Goal: Task Accomplishment & Management: Complete application form

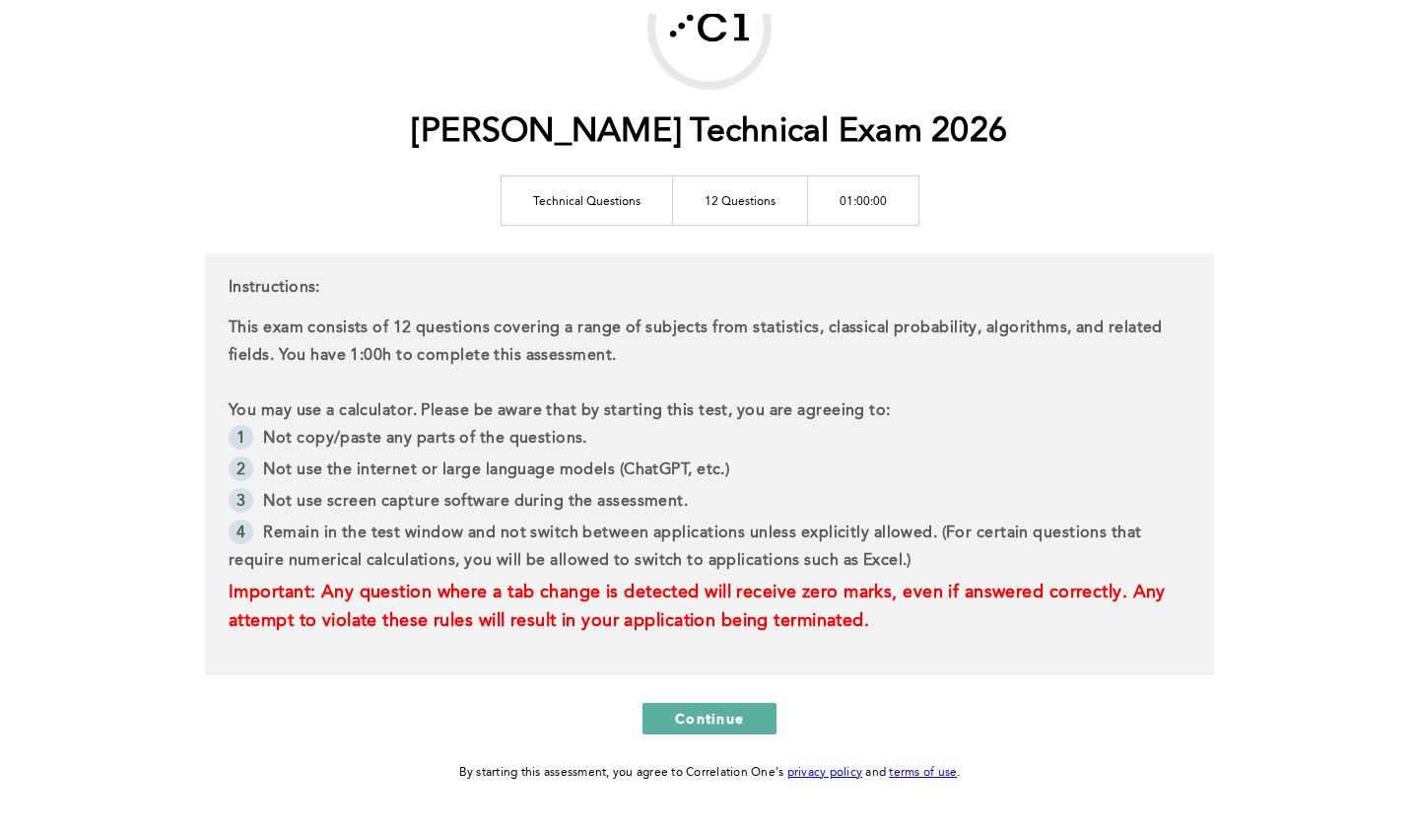
scroll to position [158, 0]
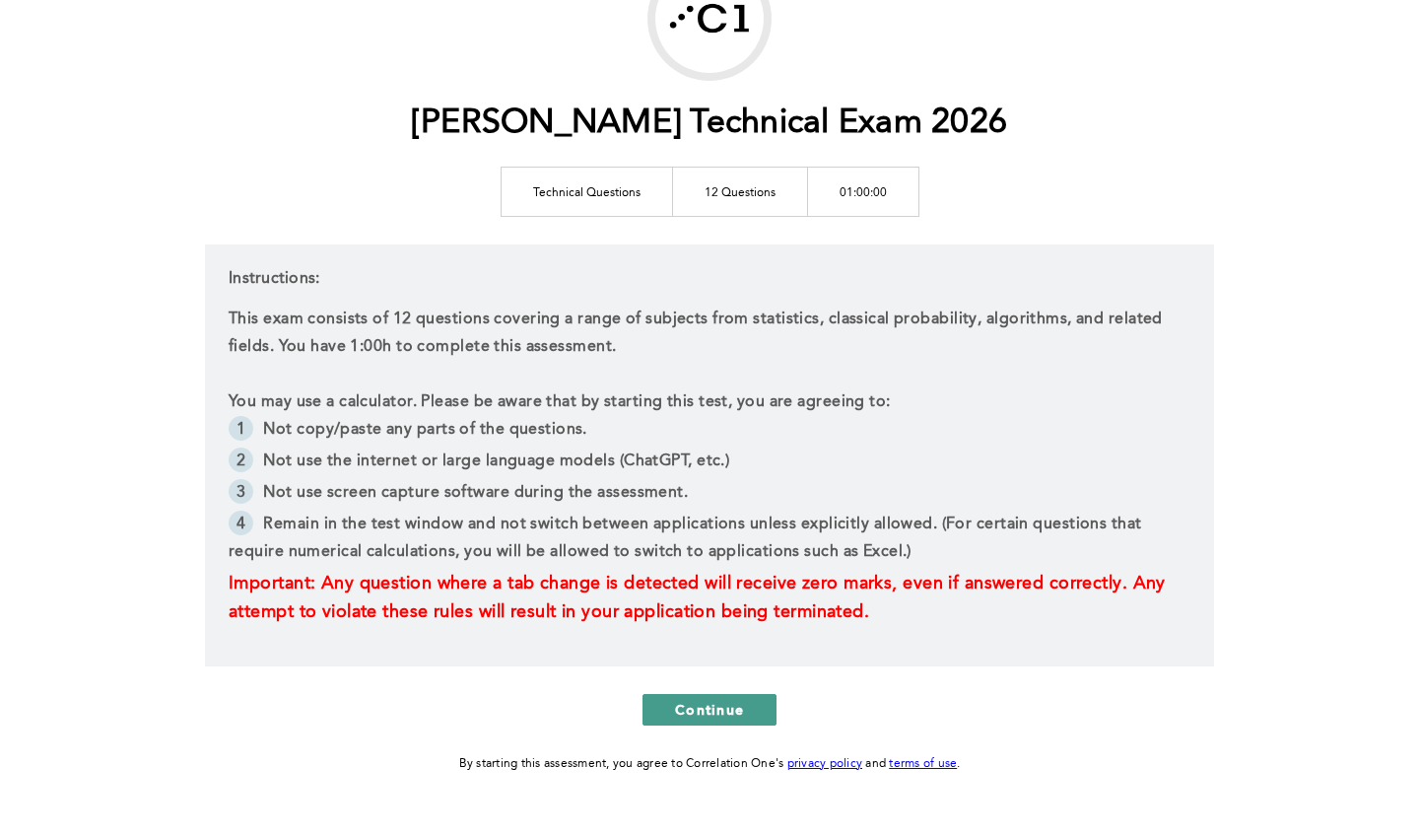
click at [689, 706] on span "Continue" at bounding box center [709, 709] width 69 height 19
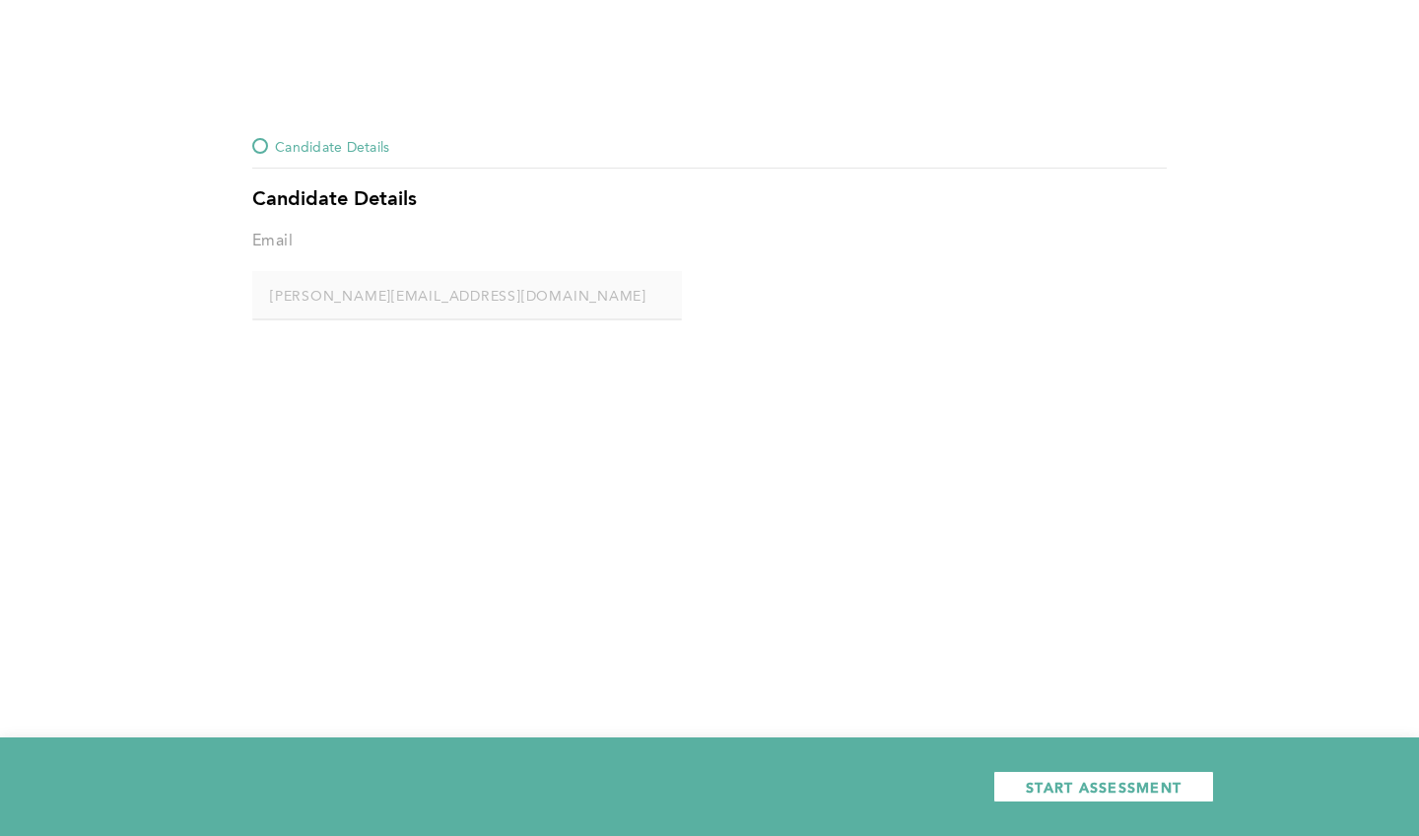
click at [258, 142] on div at bounding box center [260, 146] width 16 height 16
click at [1059, 807] on div "START ASSESSMENT" at bounding box center [709, 786] width 1419 height 99
click at [1059, 786] on span "START ASSESSMENT" at bounding box center [1104, 787] width 156 height 19
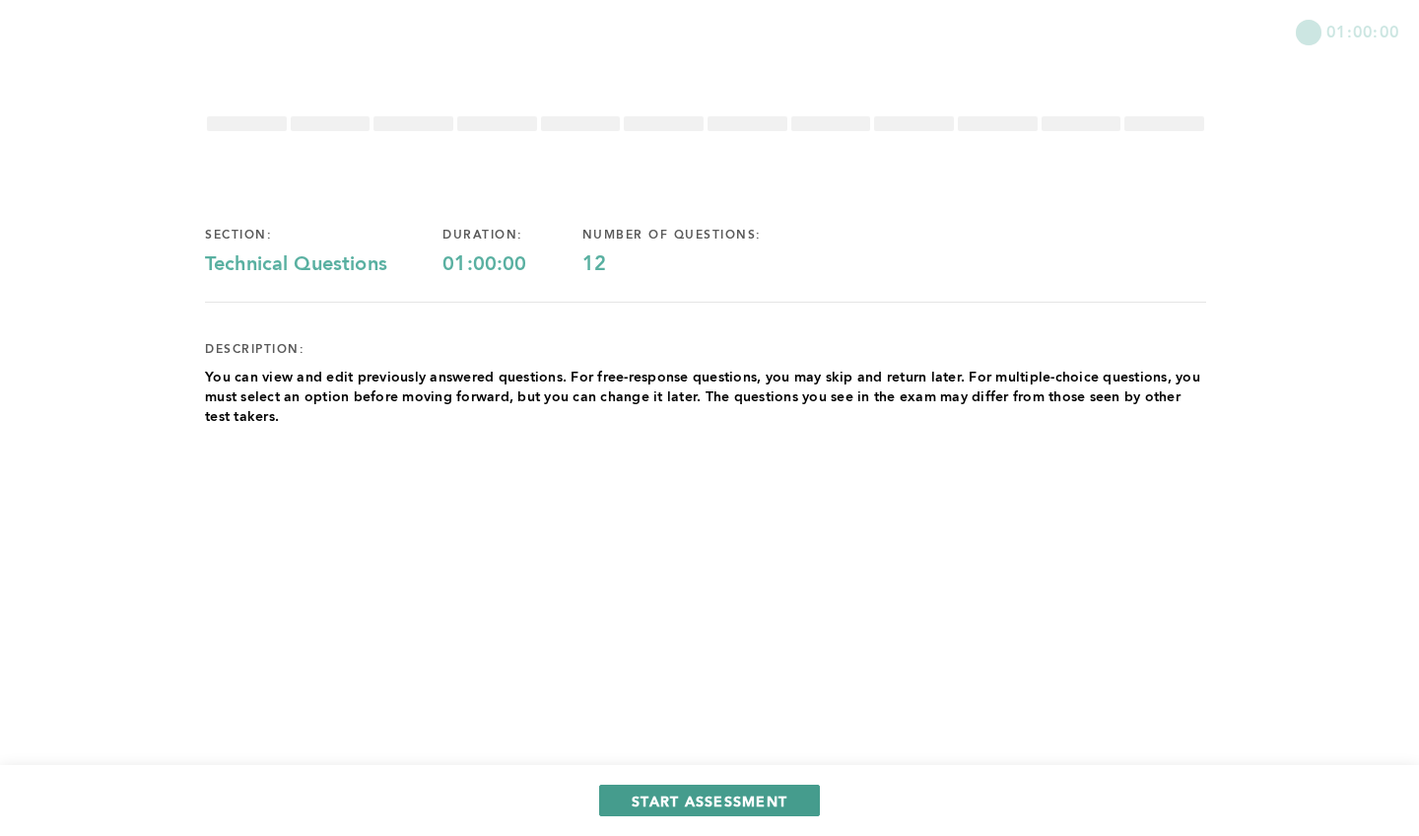
click at [692, 795] on span "START ASSESSMENT" at bounding box center [710, 800] width 156 height 19
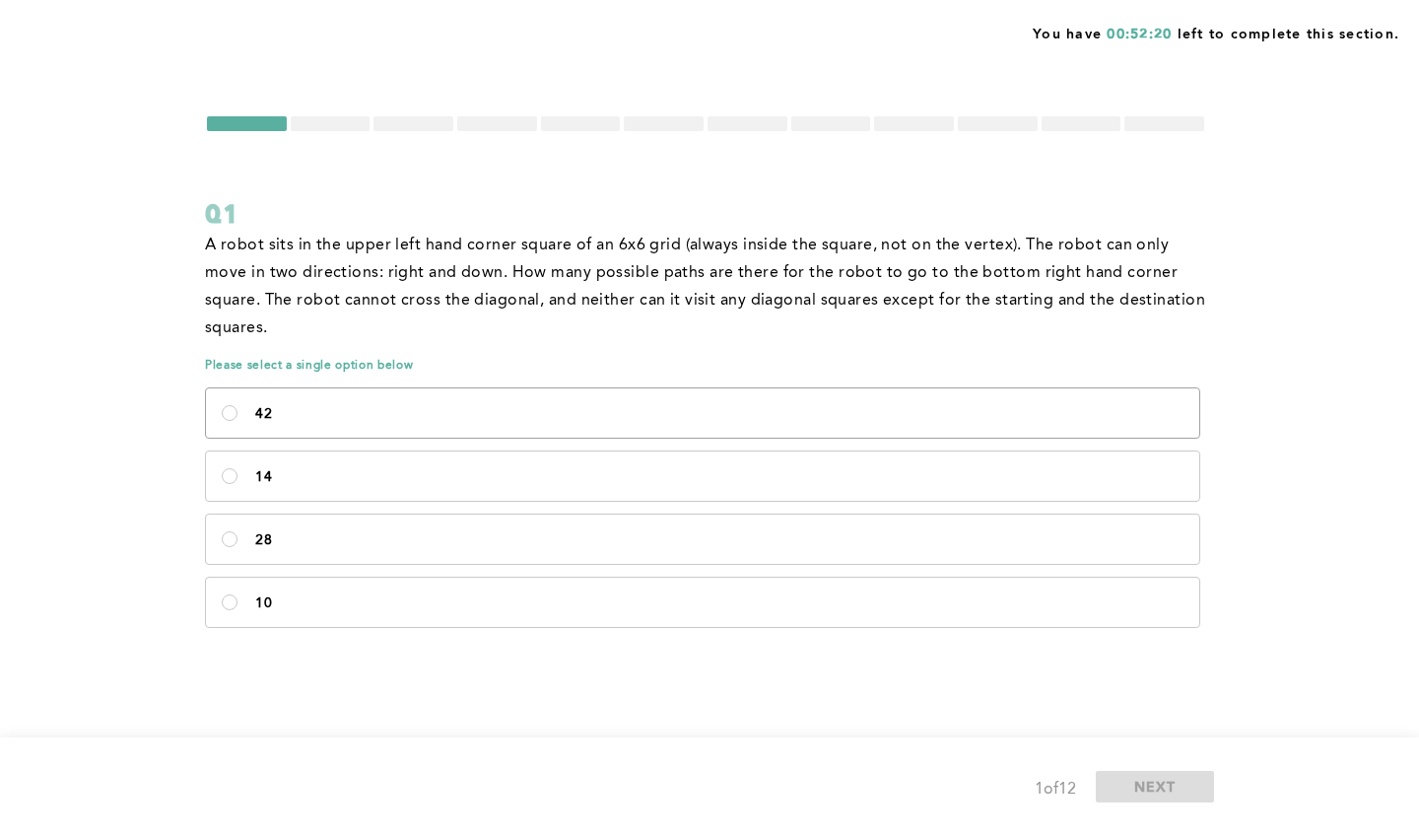
click at [461, 424] on label "42" at bounding box center [702, 412] width 993 height 49
click at [238, 421] on input "42" at bounding box center [230, 413] width 16 height 16
radio input "true"
click at [1159, 776] on button "NEXT" at bounding box center [1155, 787] width 118 height 32
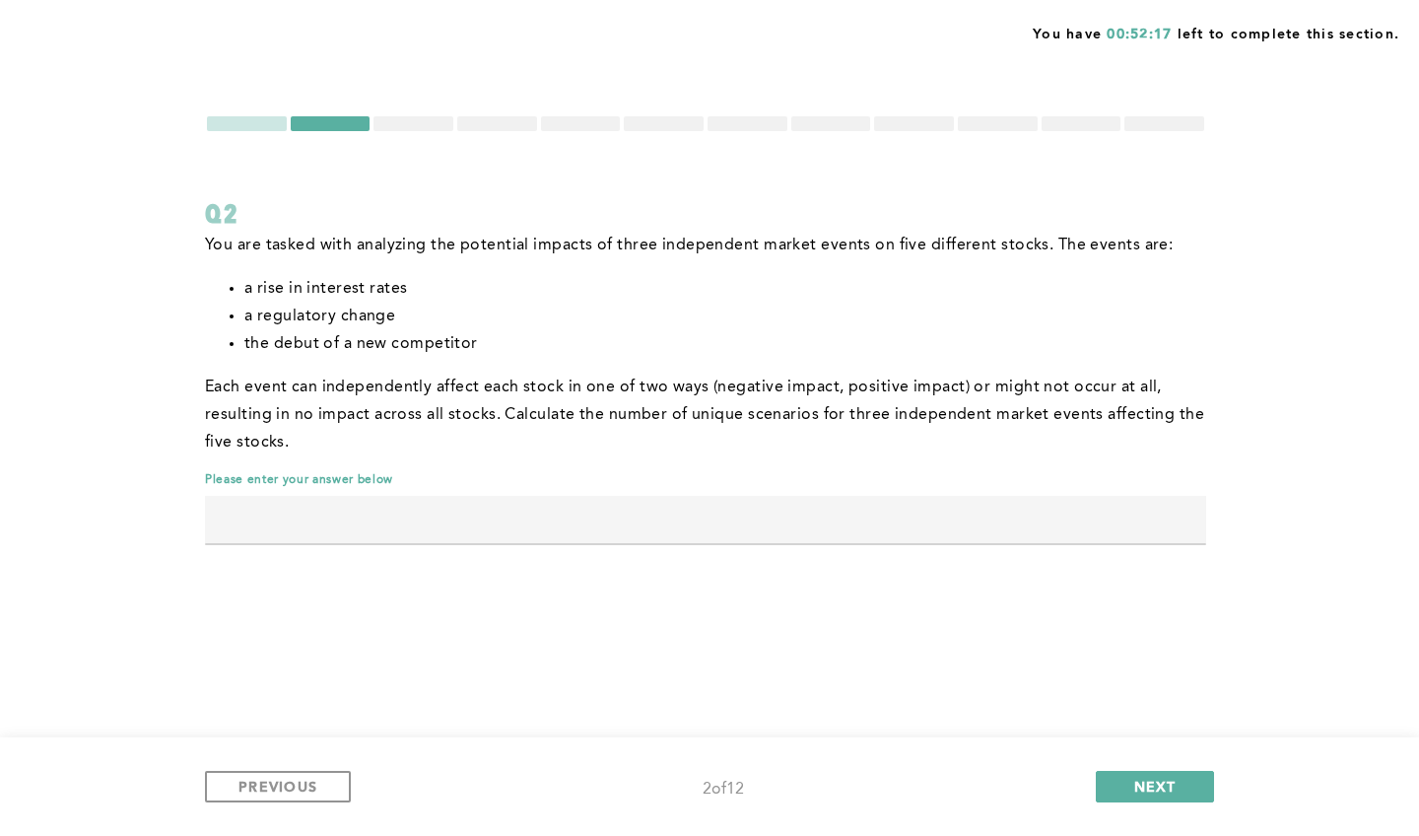
click at [366, 530] on input "text" at bounding box center [705, 519] width 1001 height 47
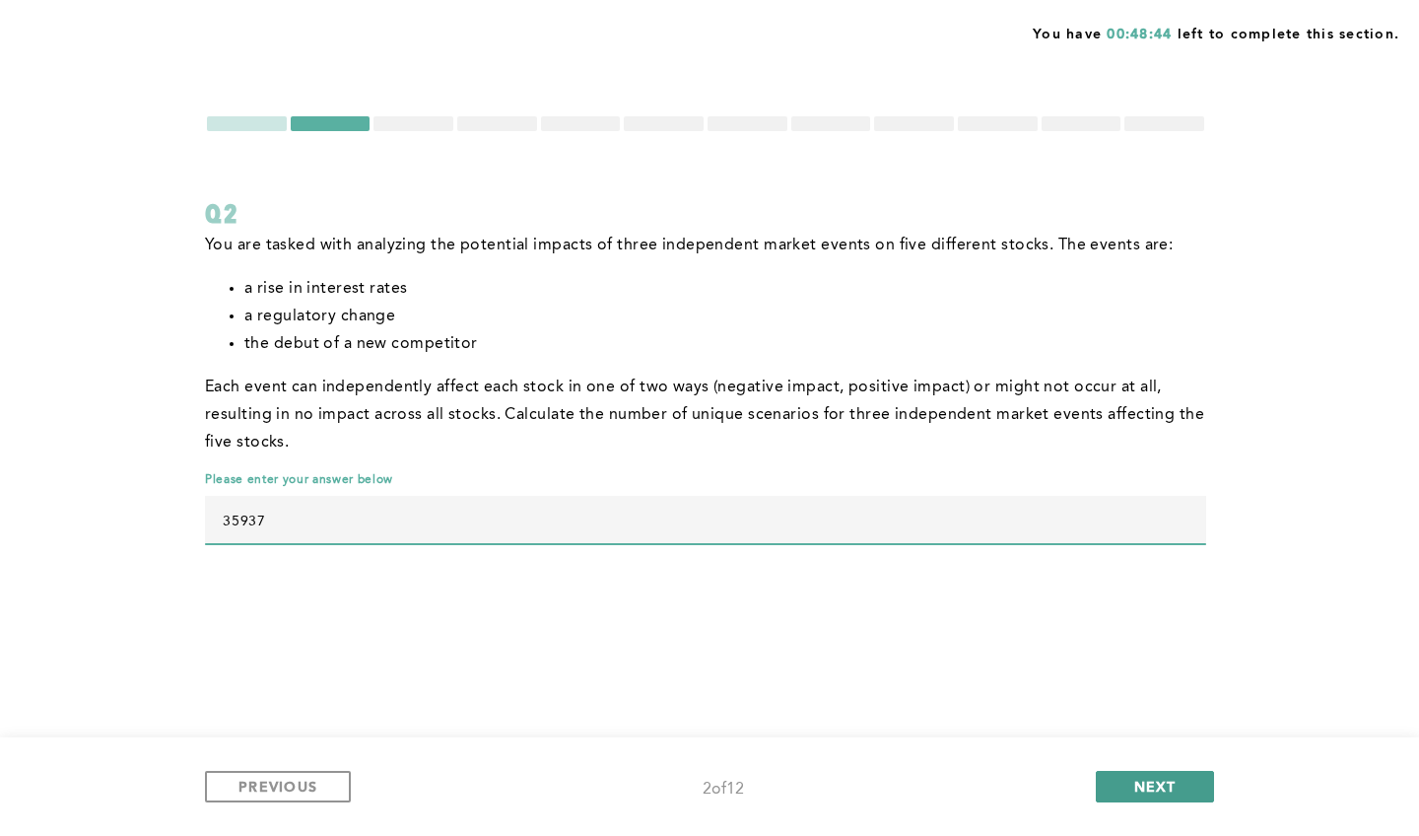
type input "35937"
click at [1123, 787] on button "NEXT" at bounding box center [1155, 787] width 118 height 32
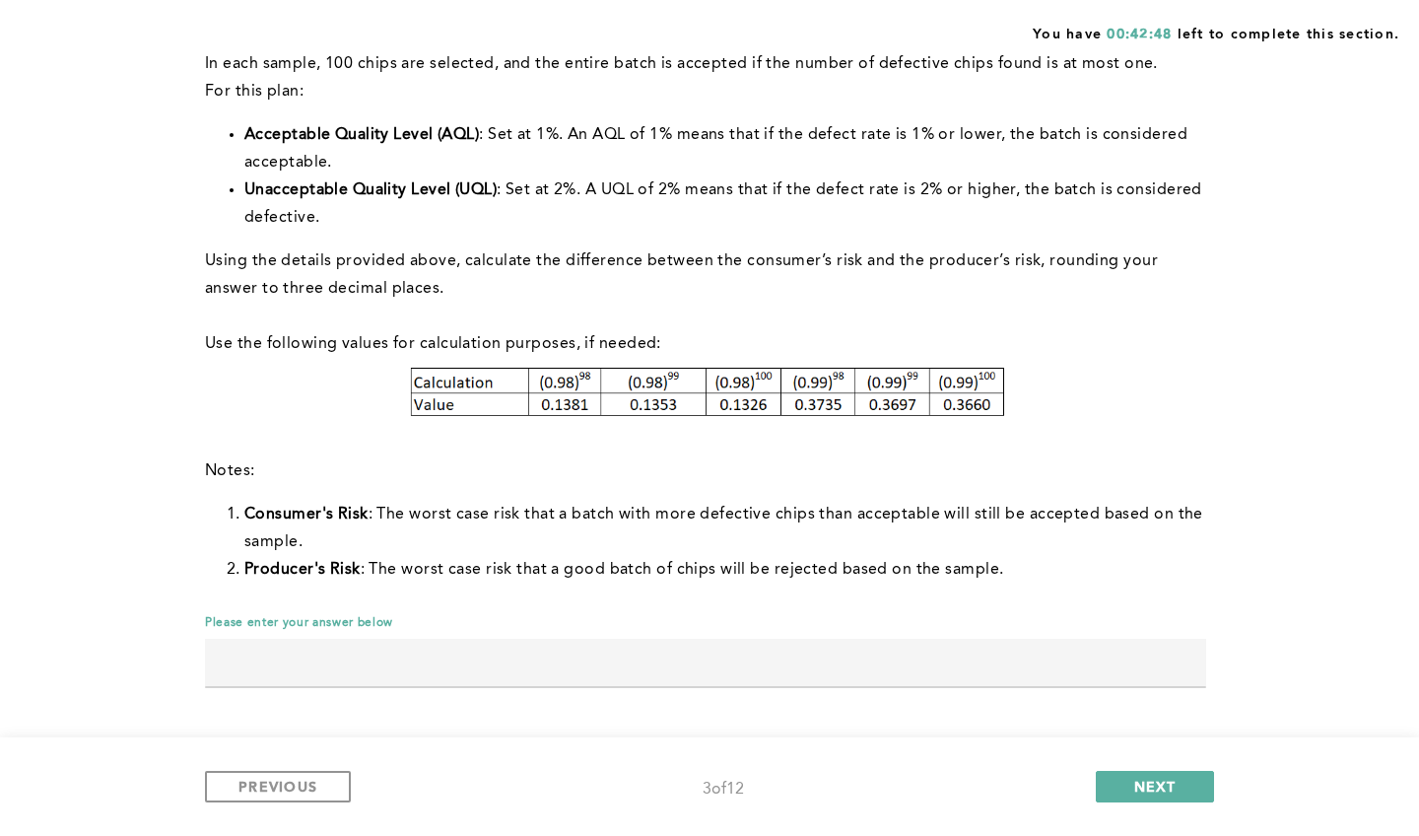
scroll to position [264, 0]
click at [267, 649] on input "text" at bounding box center [705, 662] width 1001 height 47
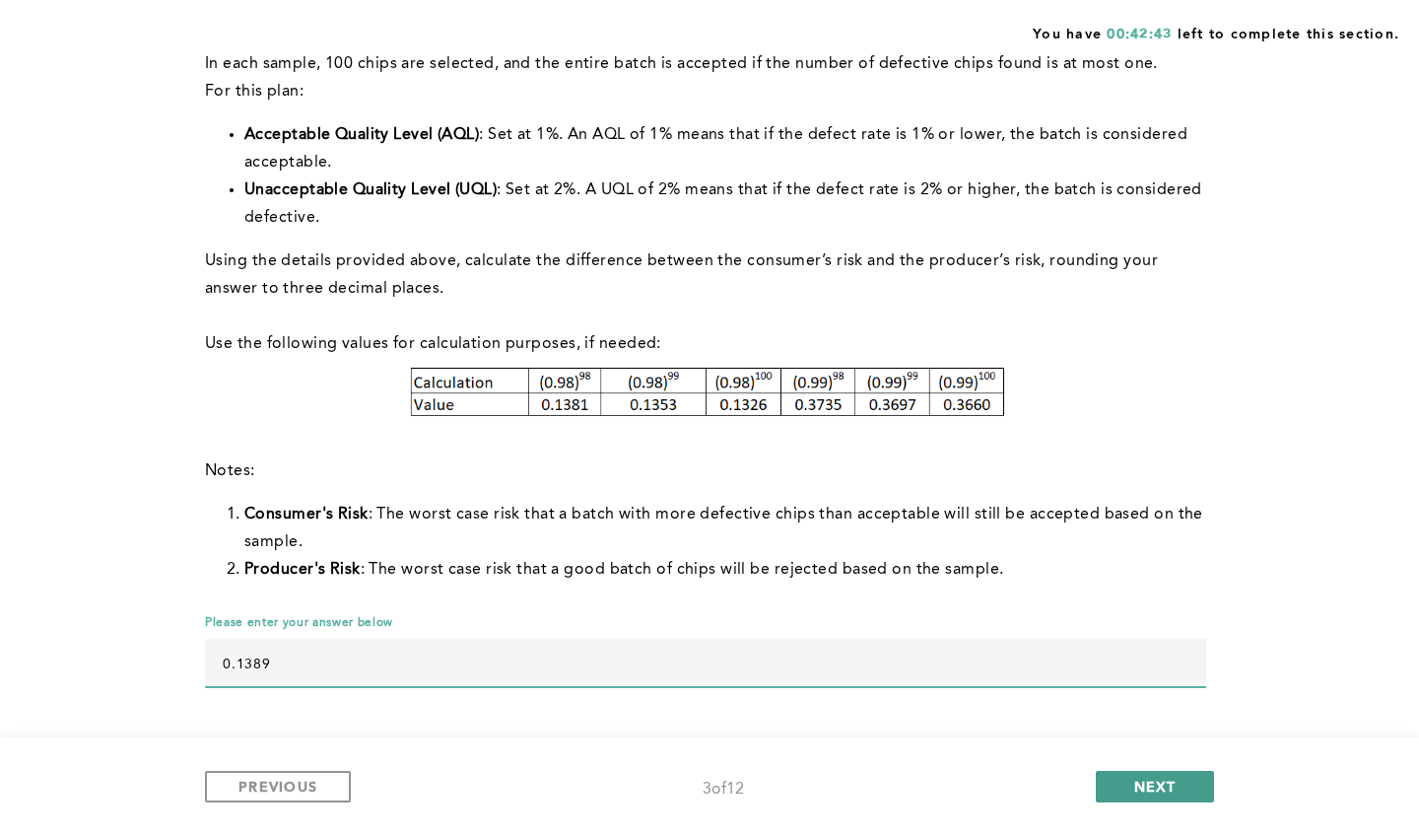
type input "0.1389"
click at [1130, 782] on button "NEXT" at bounding box center [1155, 787] width 118 height 32
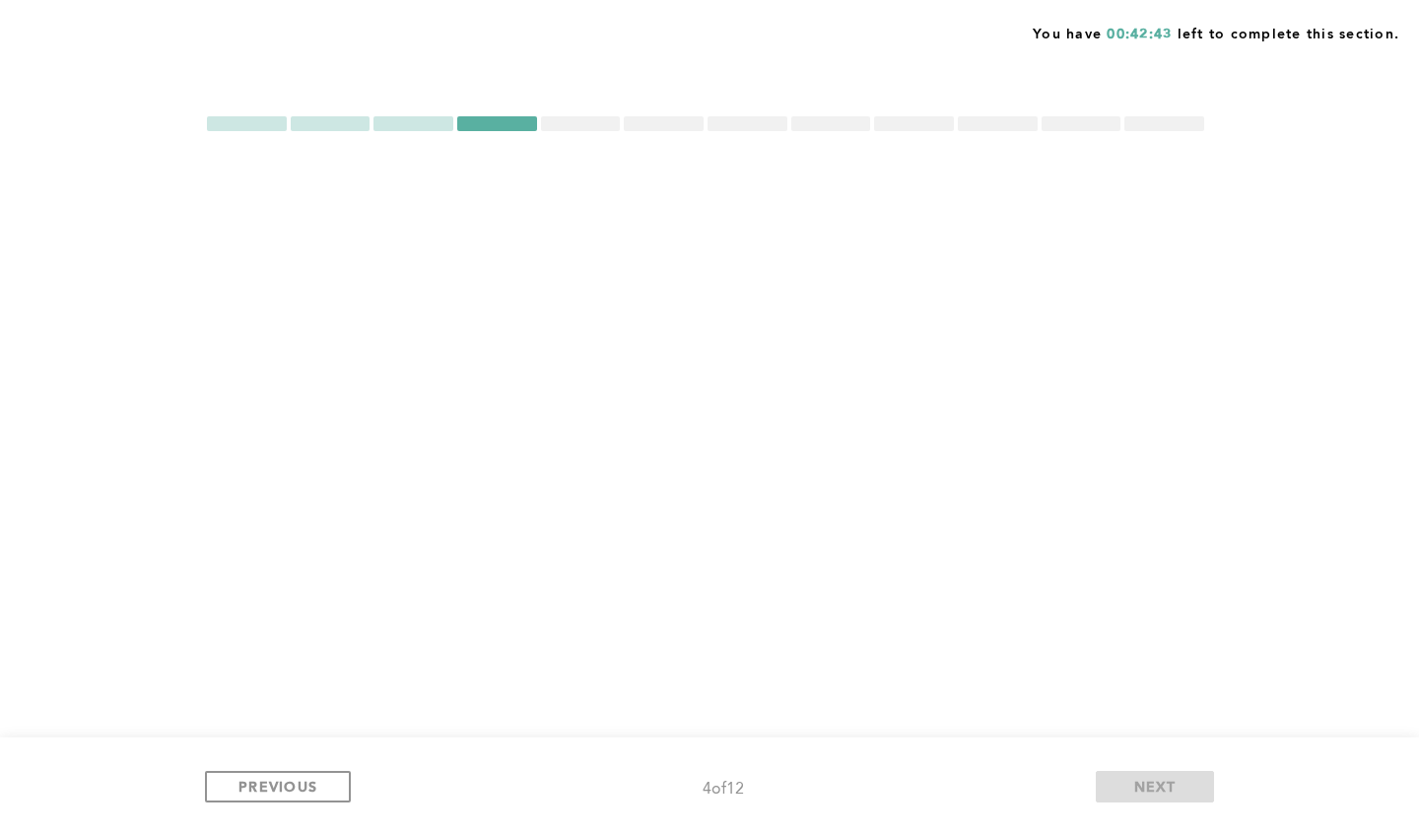
scroll to position [0, 0]
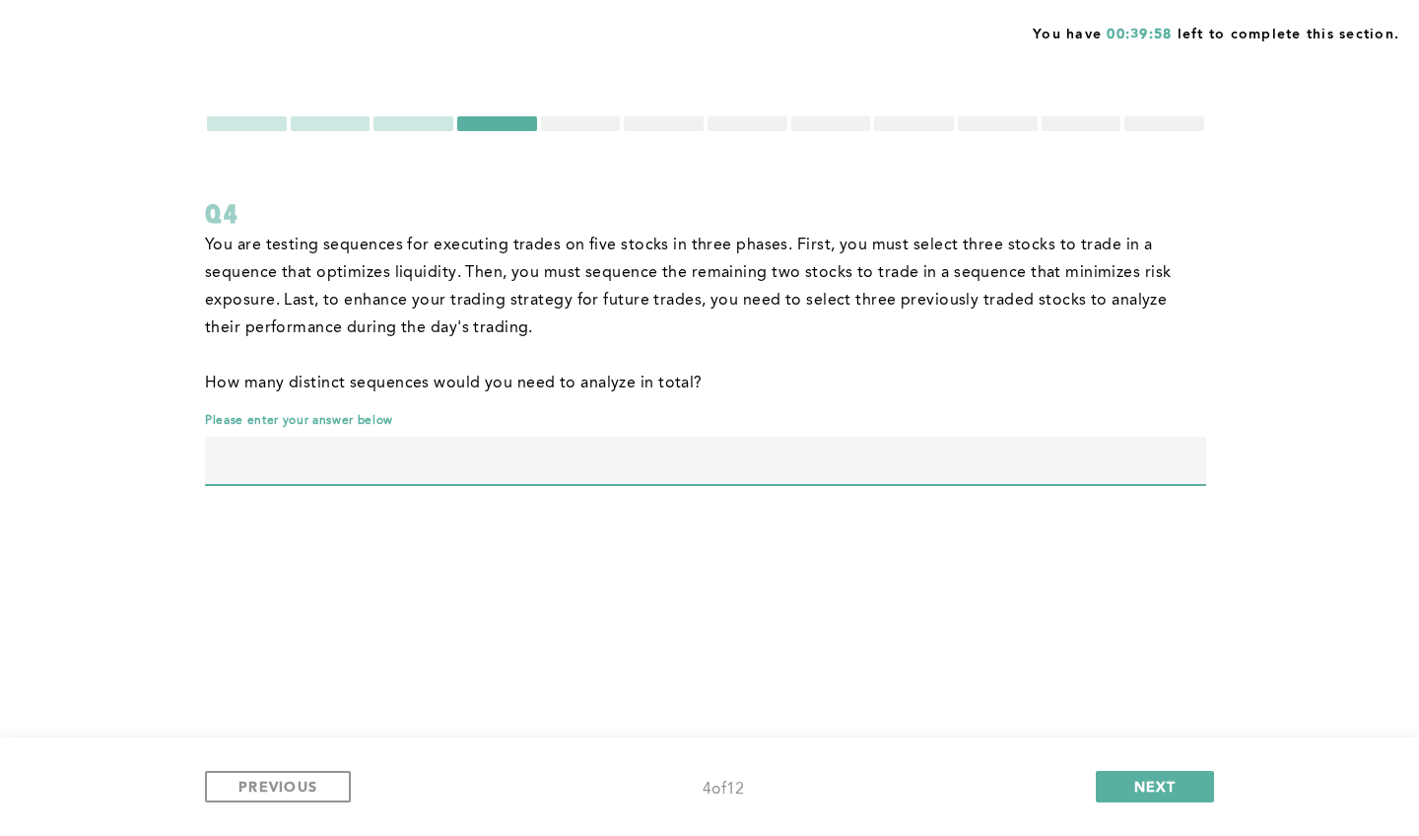
click at [668, 453] on input "text" at bounding box center [705, 460] width 1001 height 47
type input "1200"
click at [1144, 781] on span "NEXT" at bounding box center [1155, 786] width 42 height 19
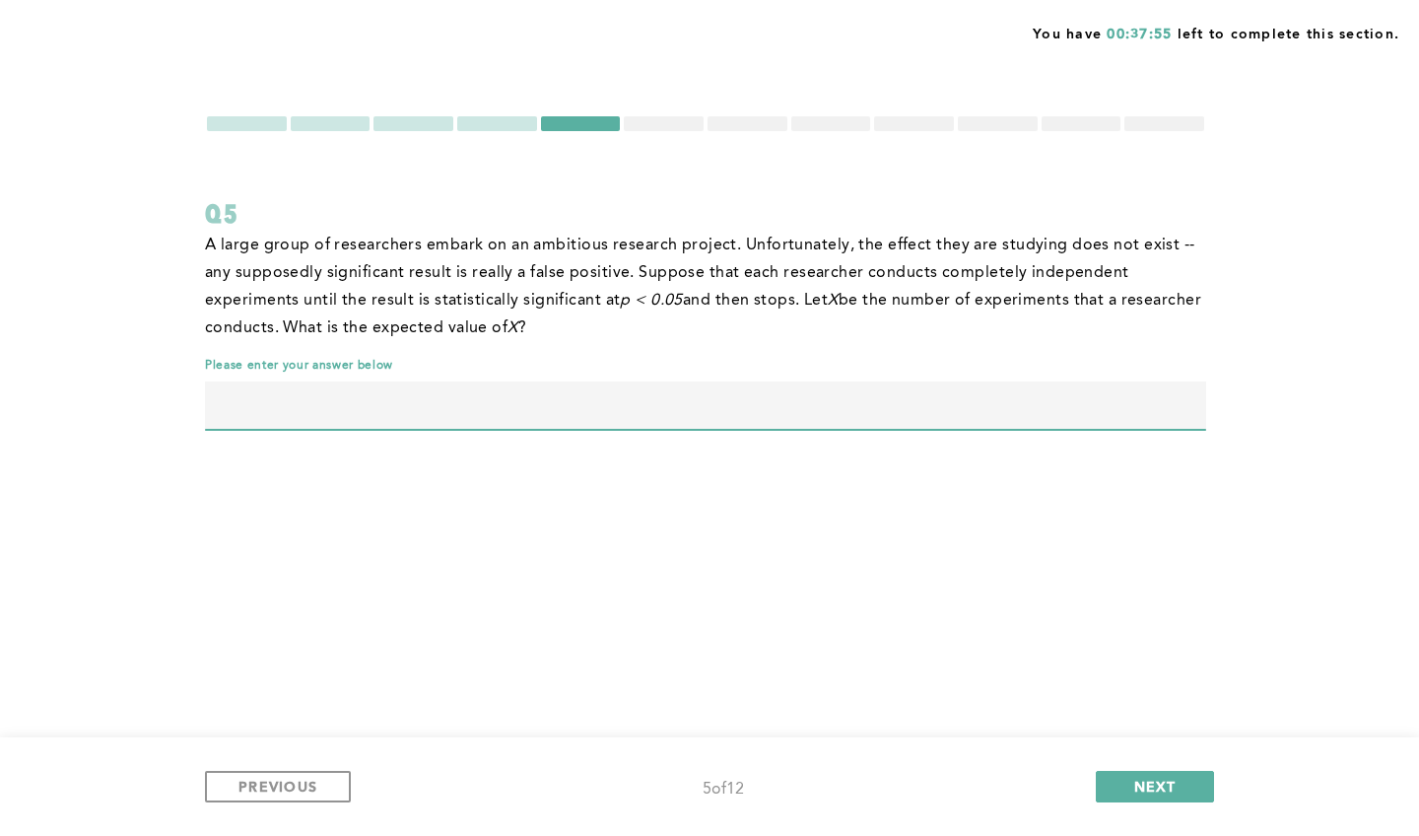
click at [575, 402] on input "text" at bounding box center [705, 404] width 1001 height 47
type input "20"
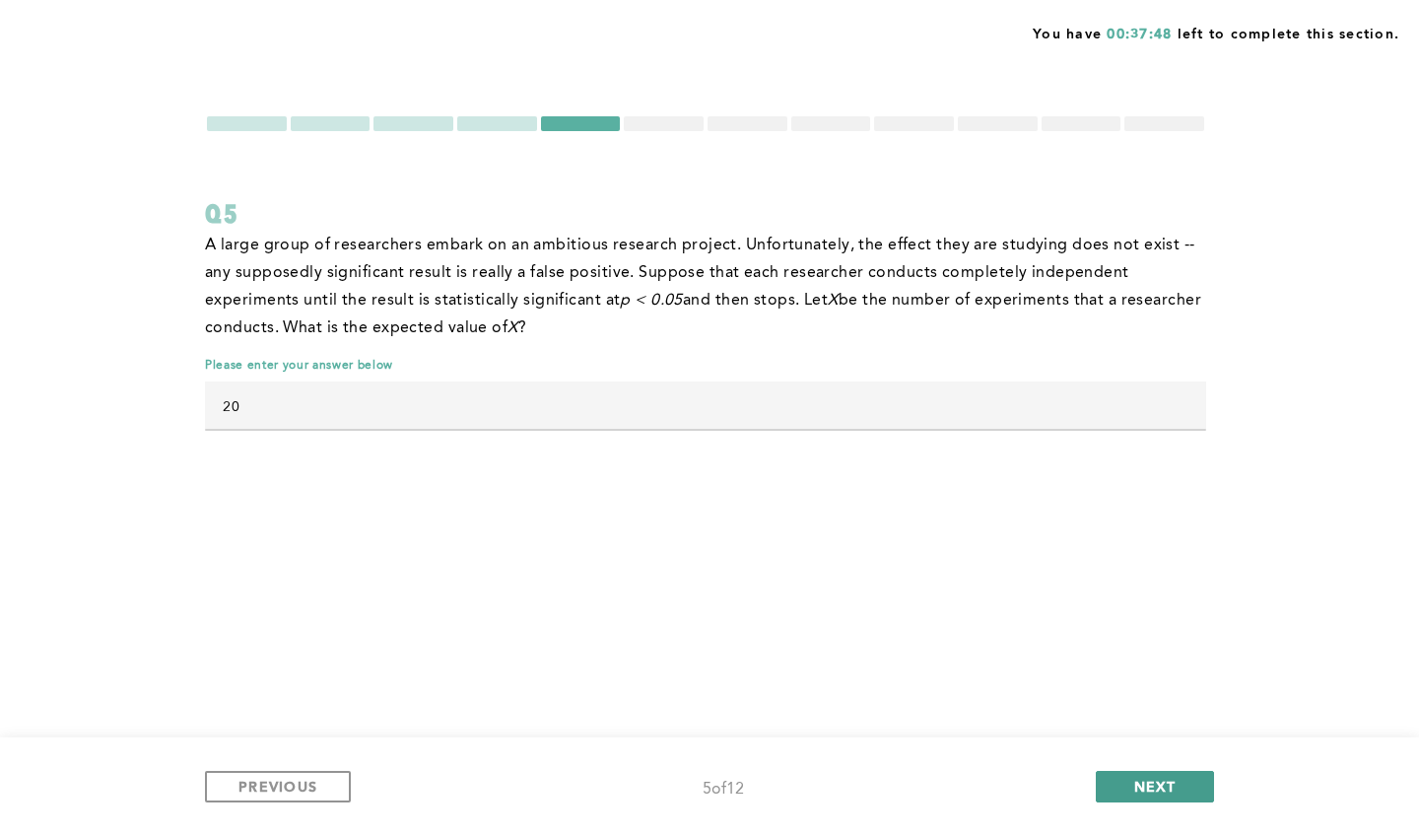
click at [1163, 777] on span "NEXT" at bounding box center [1155, 786] width 42 height 19
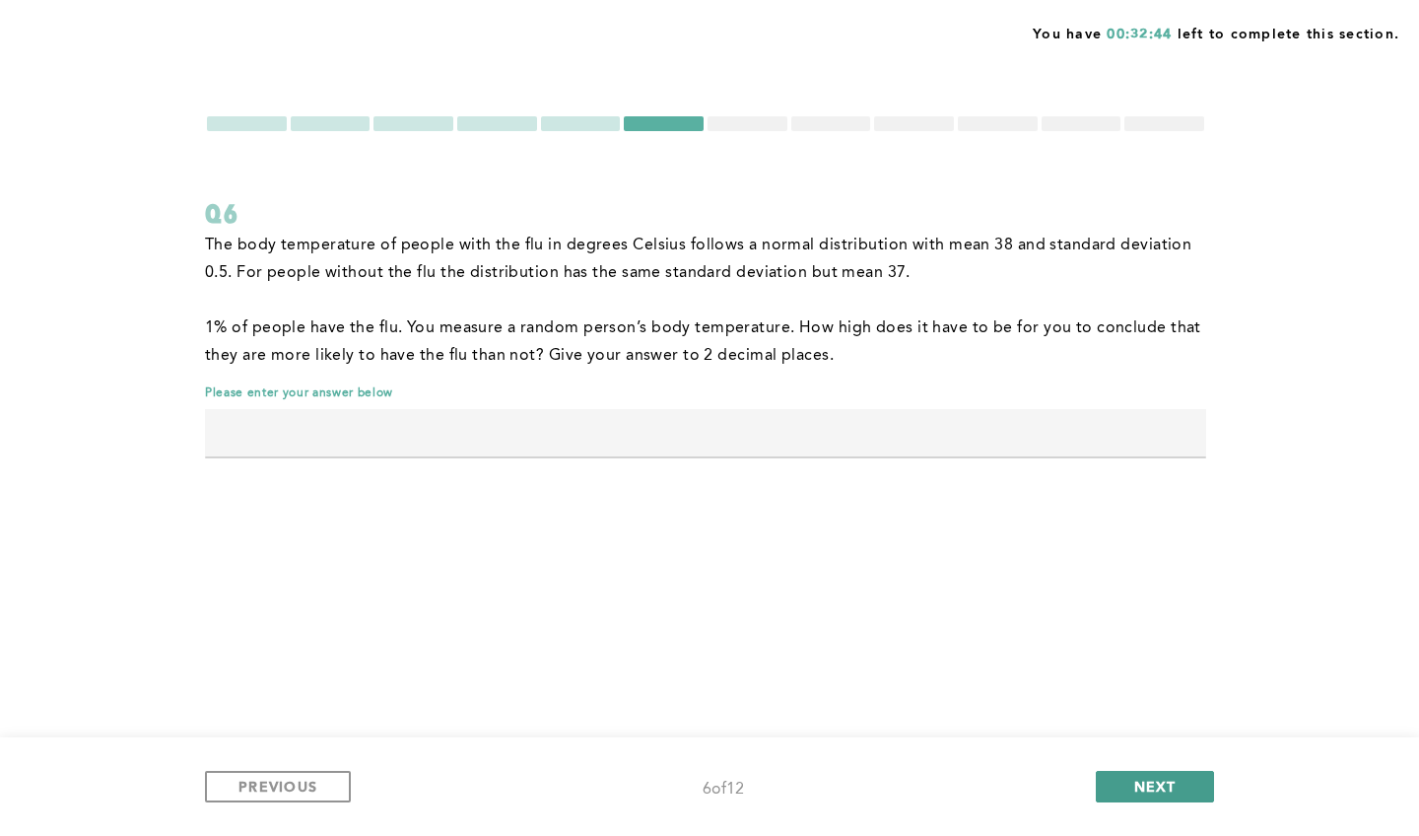
click at [1147, 791] on span "NEXT" at bounding box center [1155, 786] width 42 height 19
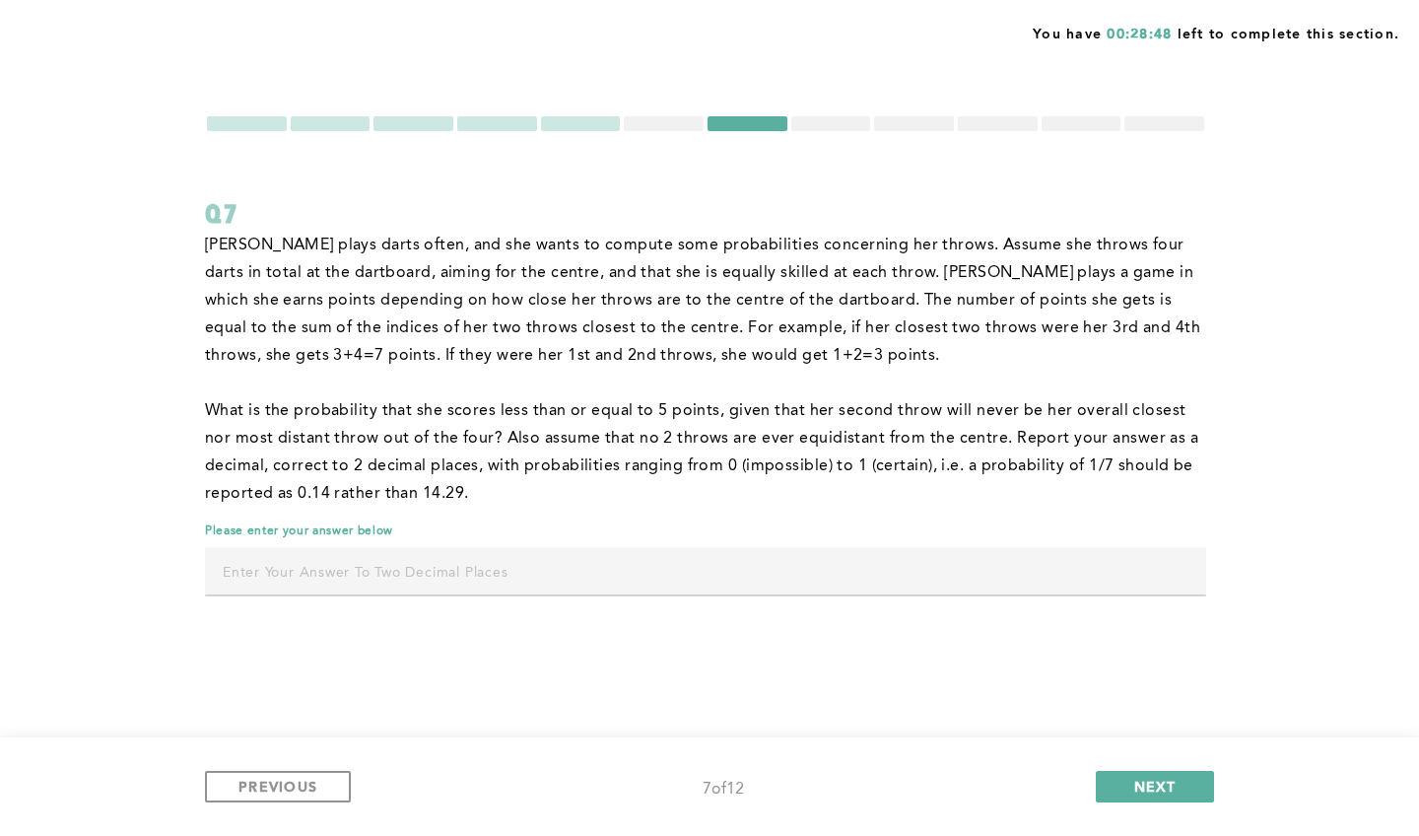
click at [575, 591] on input "text" at bounding box center [705, 570] width 1001 height 47
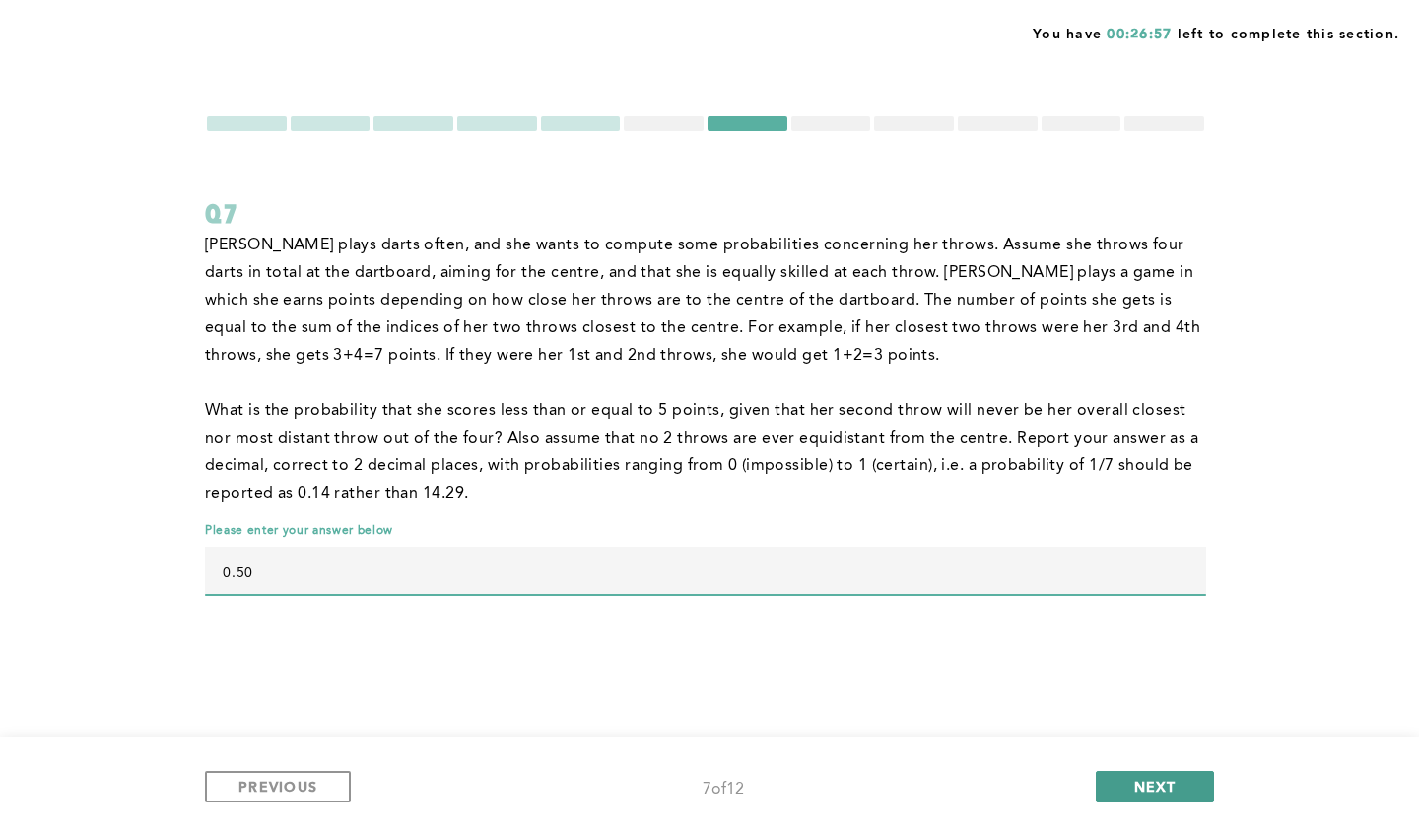
type input "0.50"
click at [1177, 787] on button "NEXT" at bounding box center [1155, 787] width 118 height 32
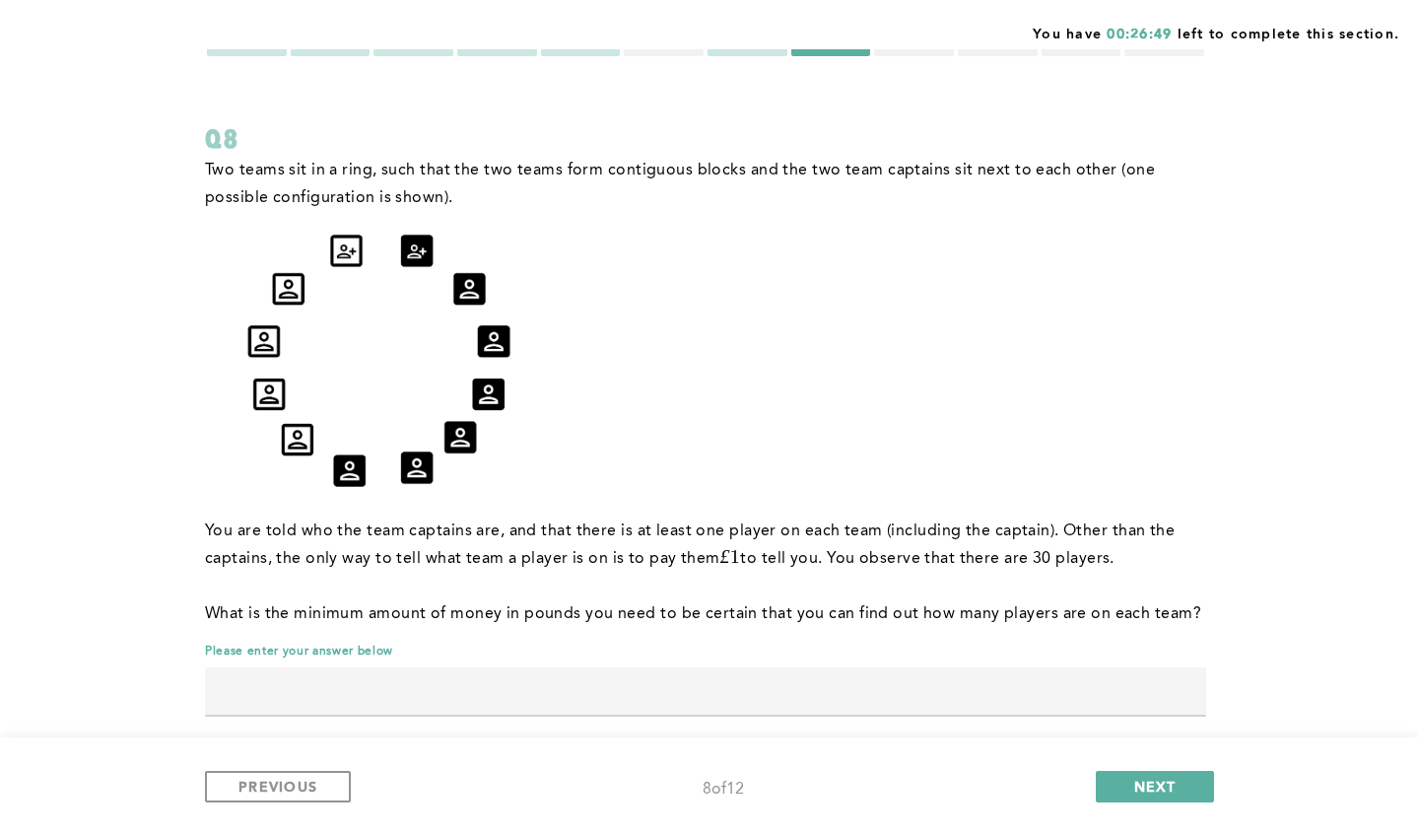
scroll to position [102, 0]
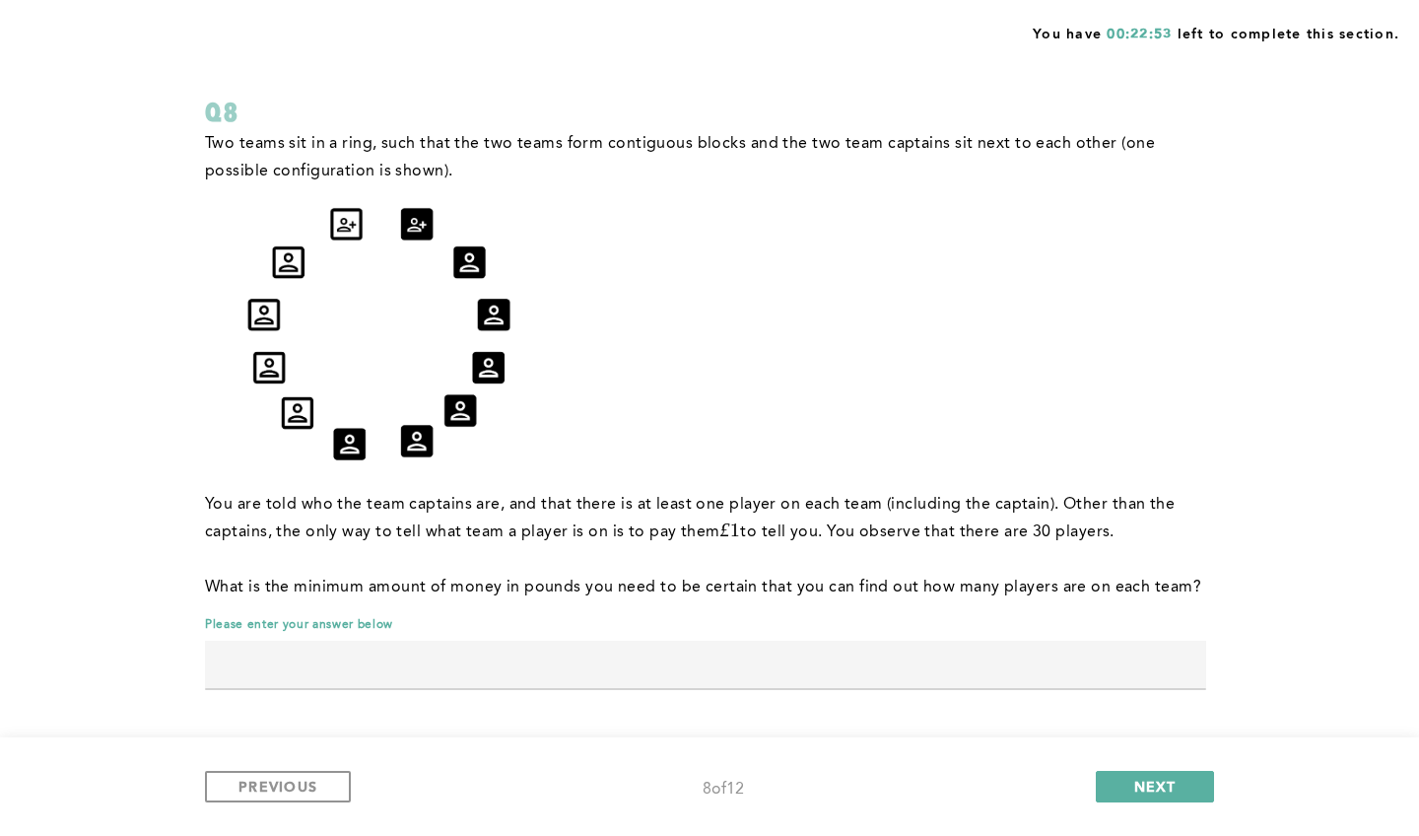
click at [496, 669] on input "text" at bounding box center [705, 664] width 1001 height 47
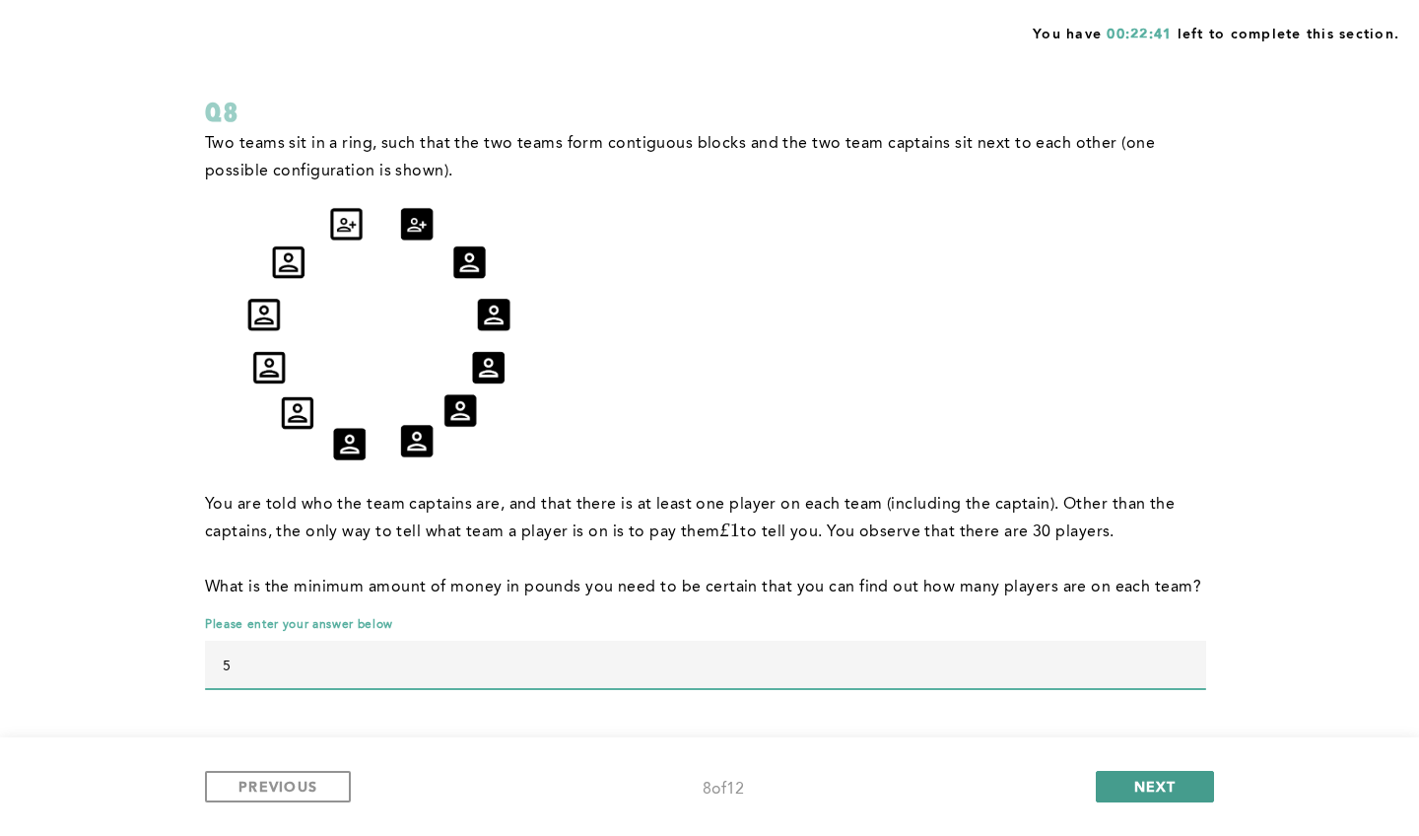
type input "5"
click at [1123, 789] on button "NEXT" at bounding box center [1155, 787] width 118 height 32
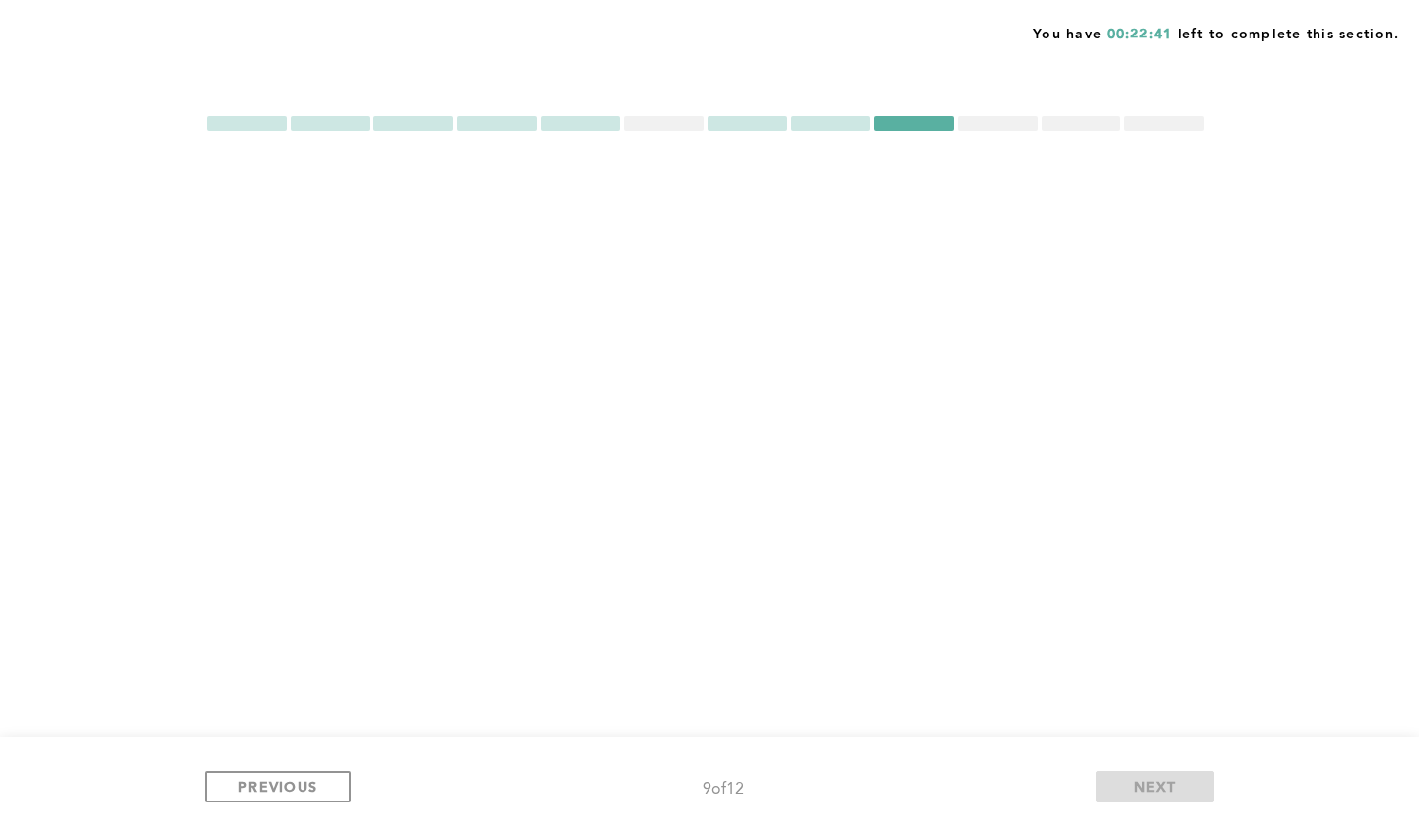
scroll to position [0, 0]
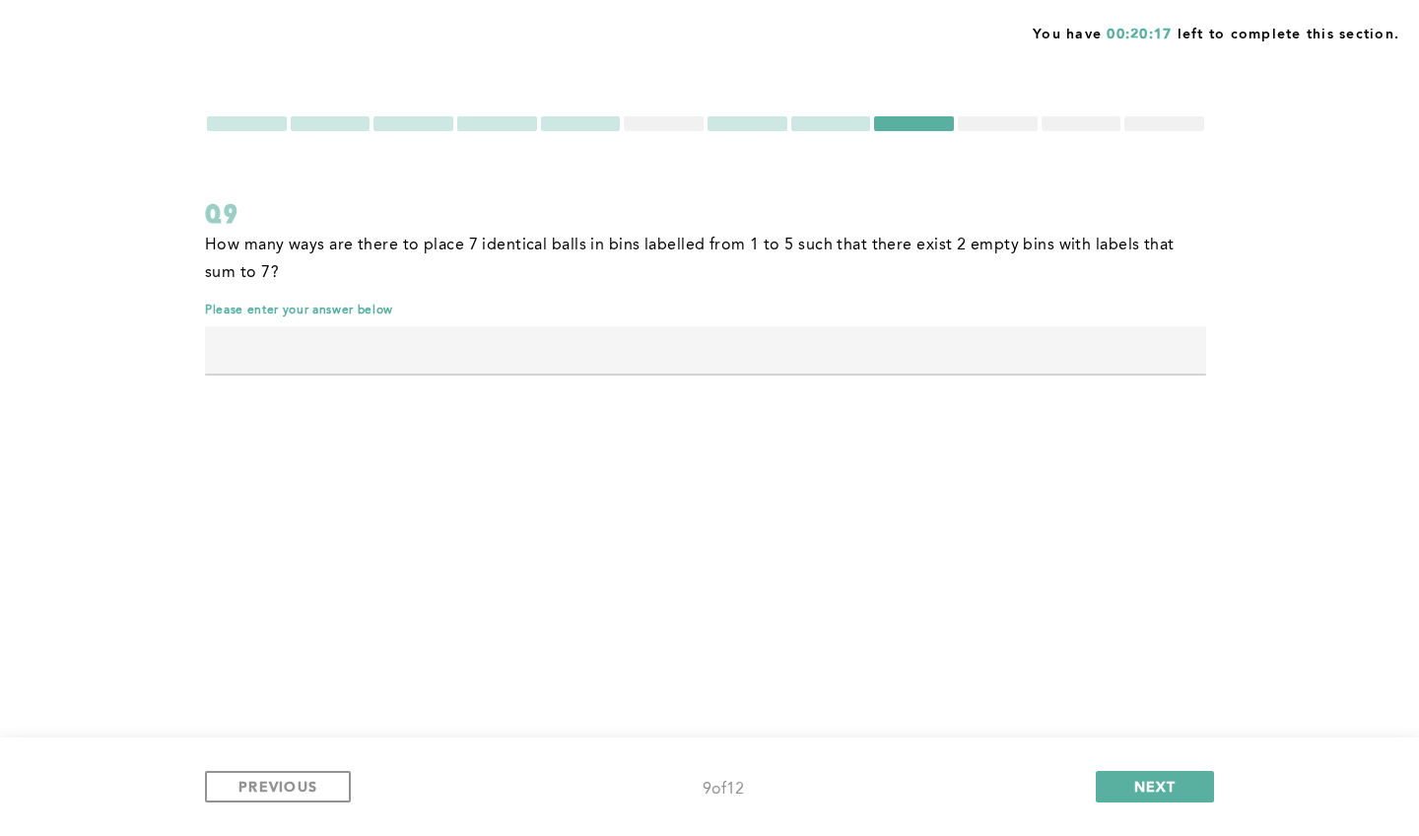
click at [341, 367] on input "text" at bounding box center [705, 349] width 1001 height 47
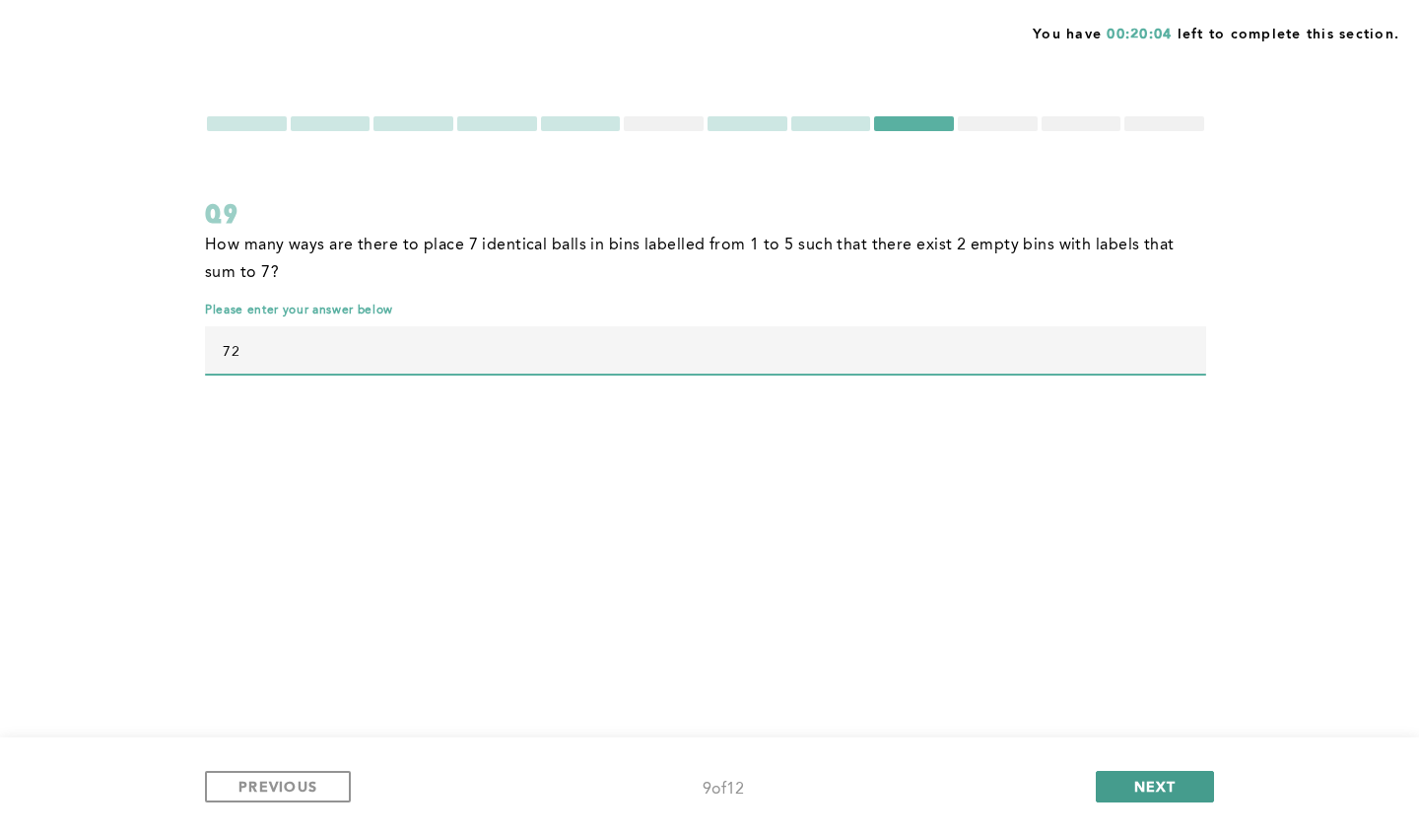
type input "72"
click at [1157, 780] on span "NEXT" at bounding box center [1155, 786] width 42 height 19
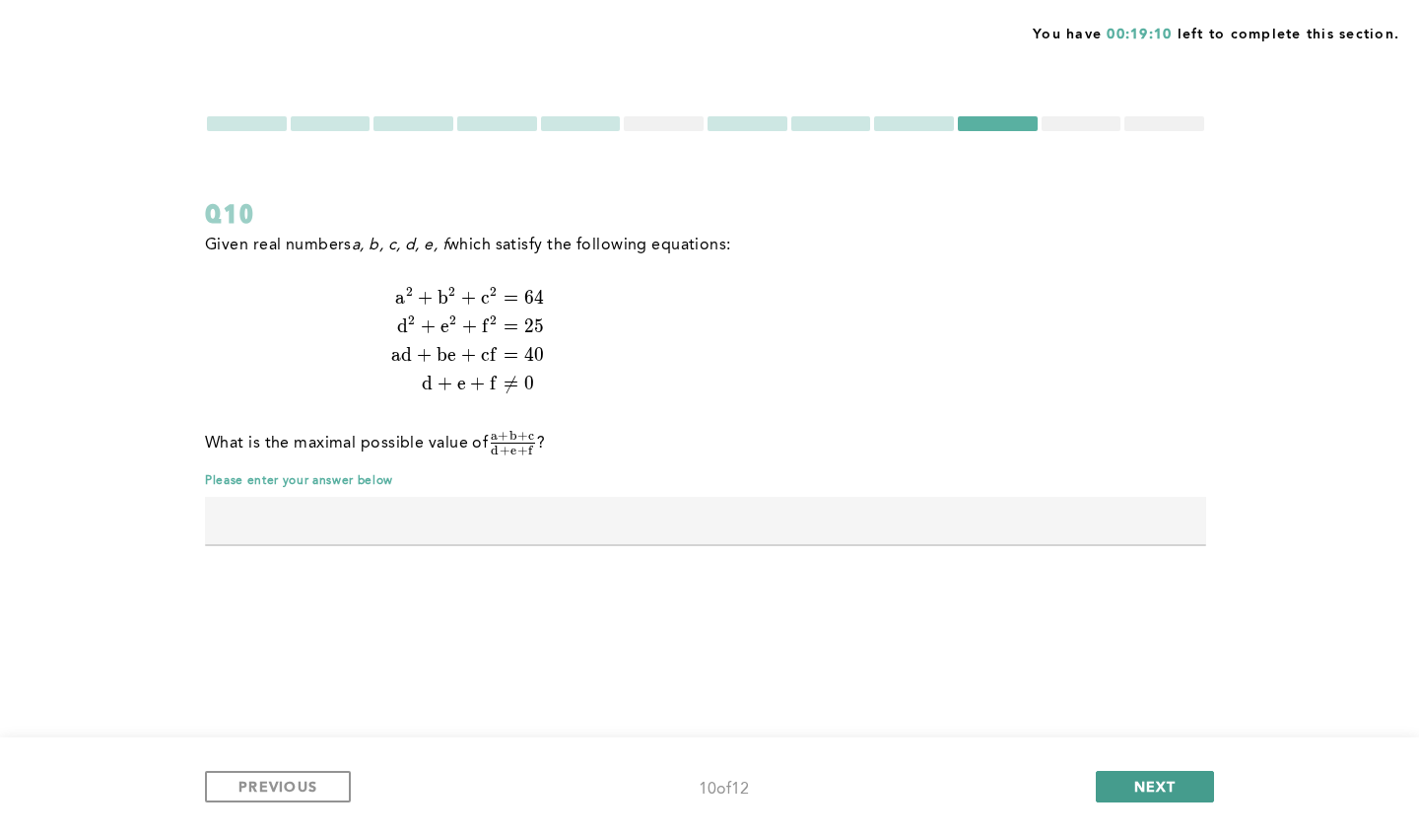
click at [1141, 776] on button "NEXT" at bounding box center [1155, 787] width 118 height 32
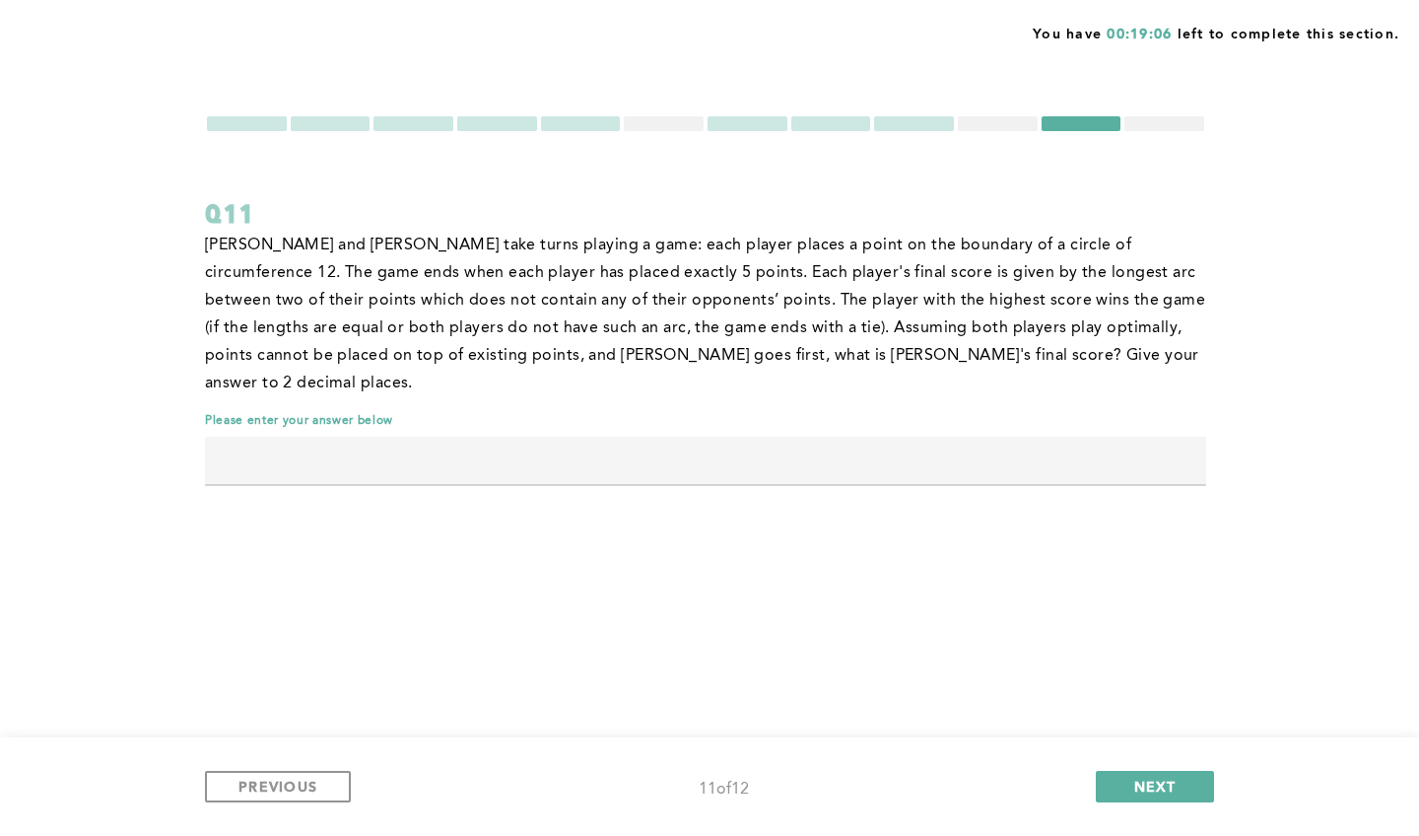
click at [648, 124] on div at bounding box center [664, 123] width 80 height 15
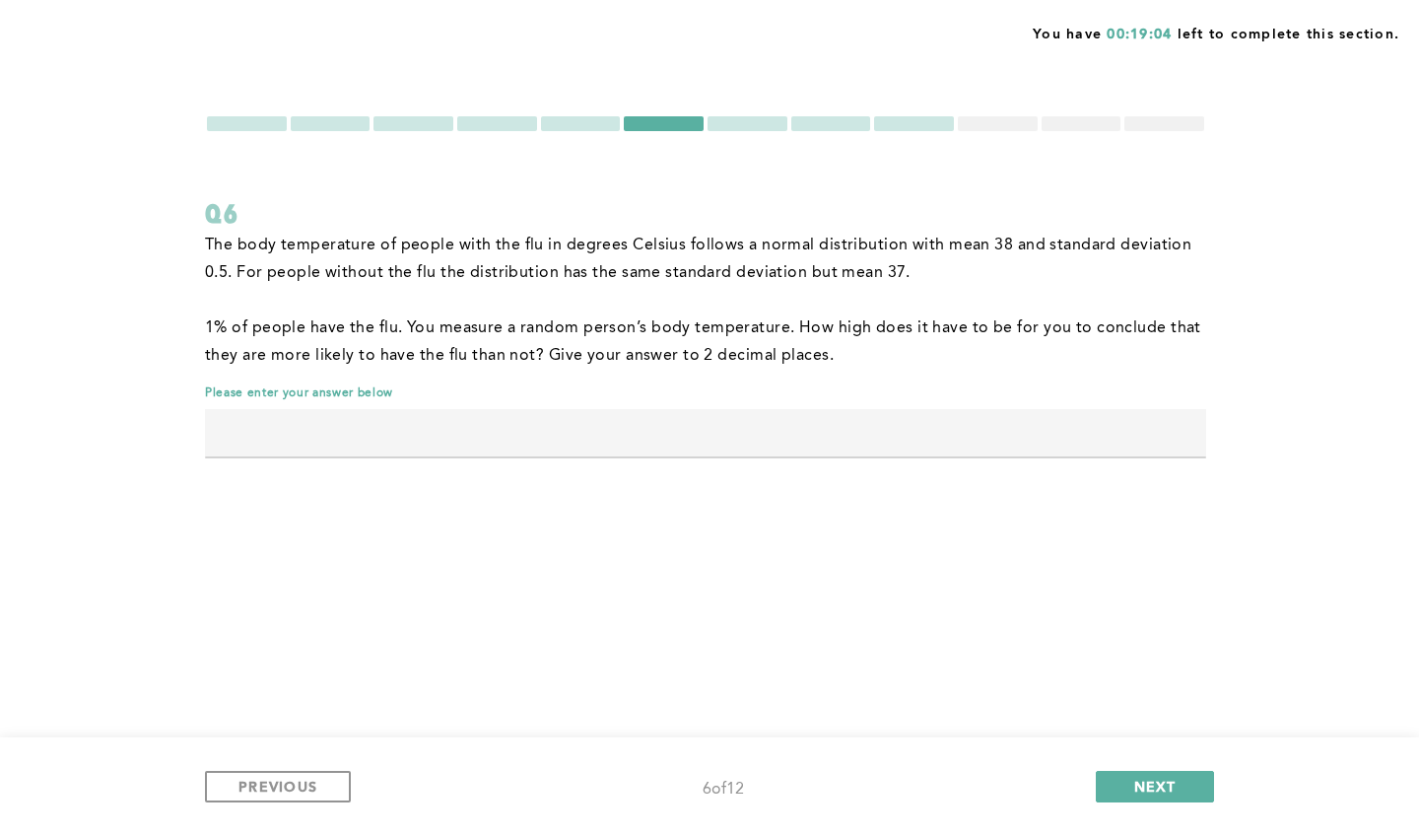
click at [745, 437] on input "text" at bounding box center [705, 432] width 1001 height 47
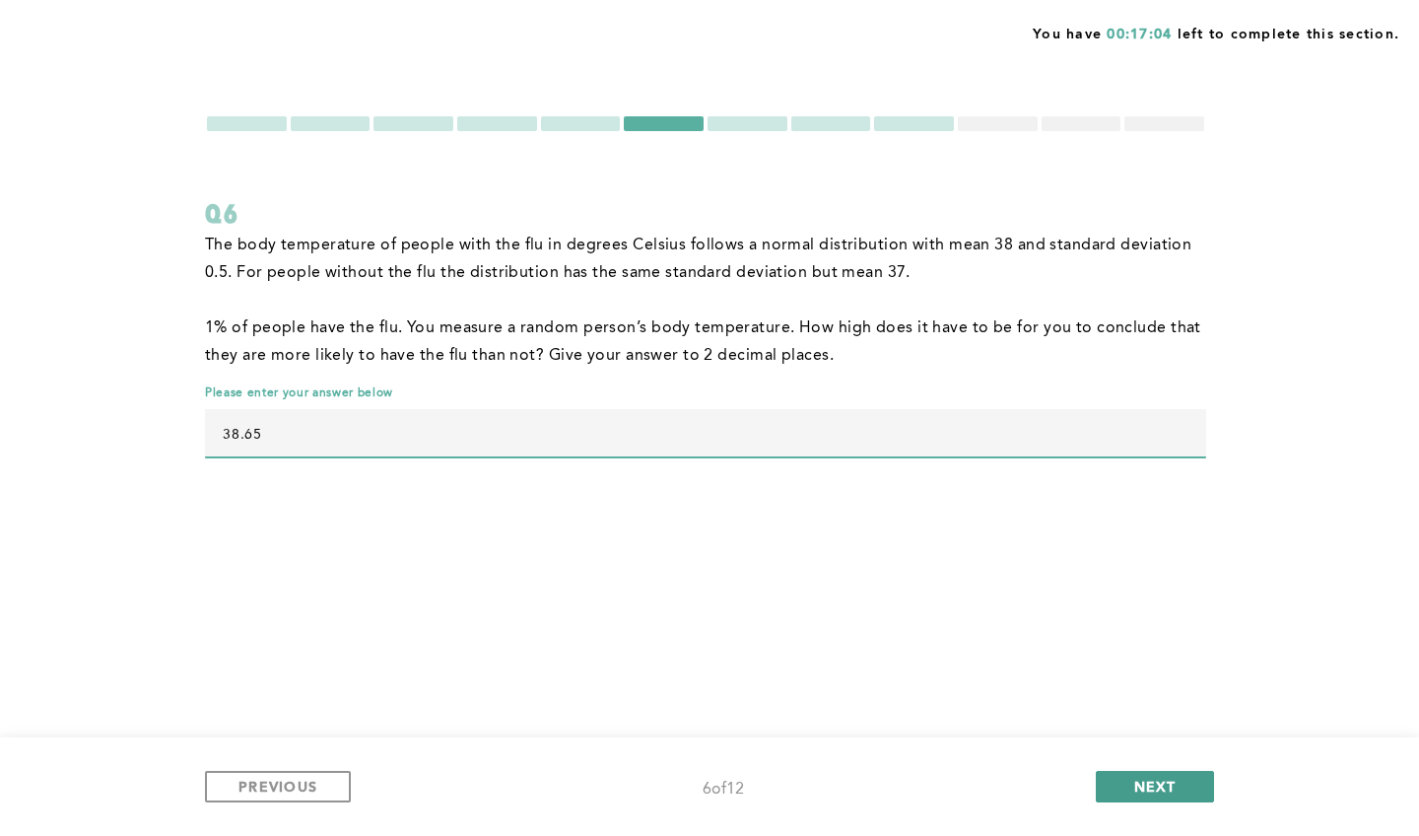
type input "38.65"
click at [1162, 792] on span "NEXT" at bounding box center [1155, 786] width 42 height 19
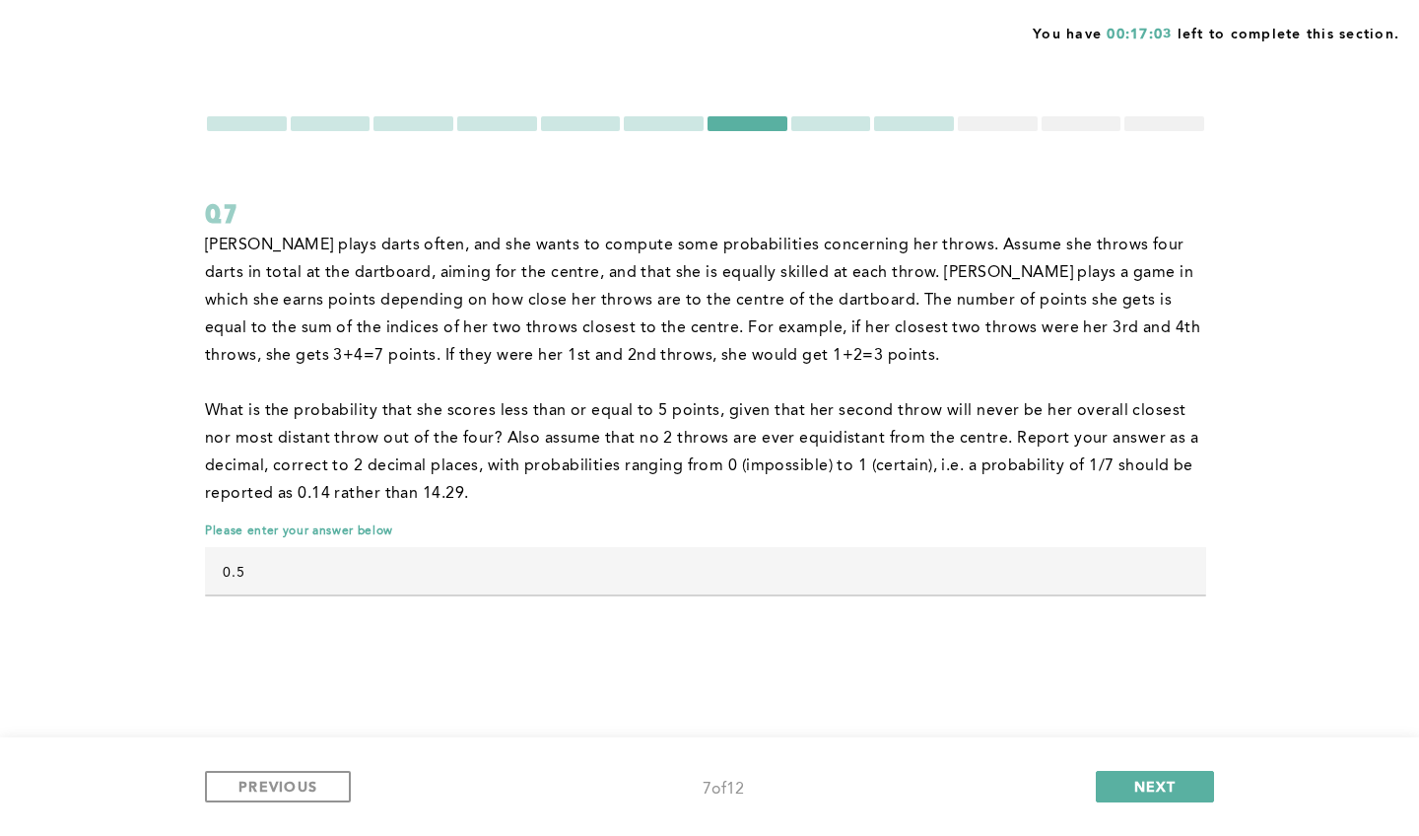
click at [996, 115] on div at bounding box center [705, 123] width 1001 height 19
click at [995, 123] on div at bounding box center [998, 123] width 80 height 15
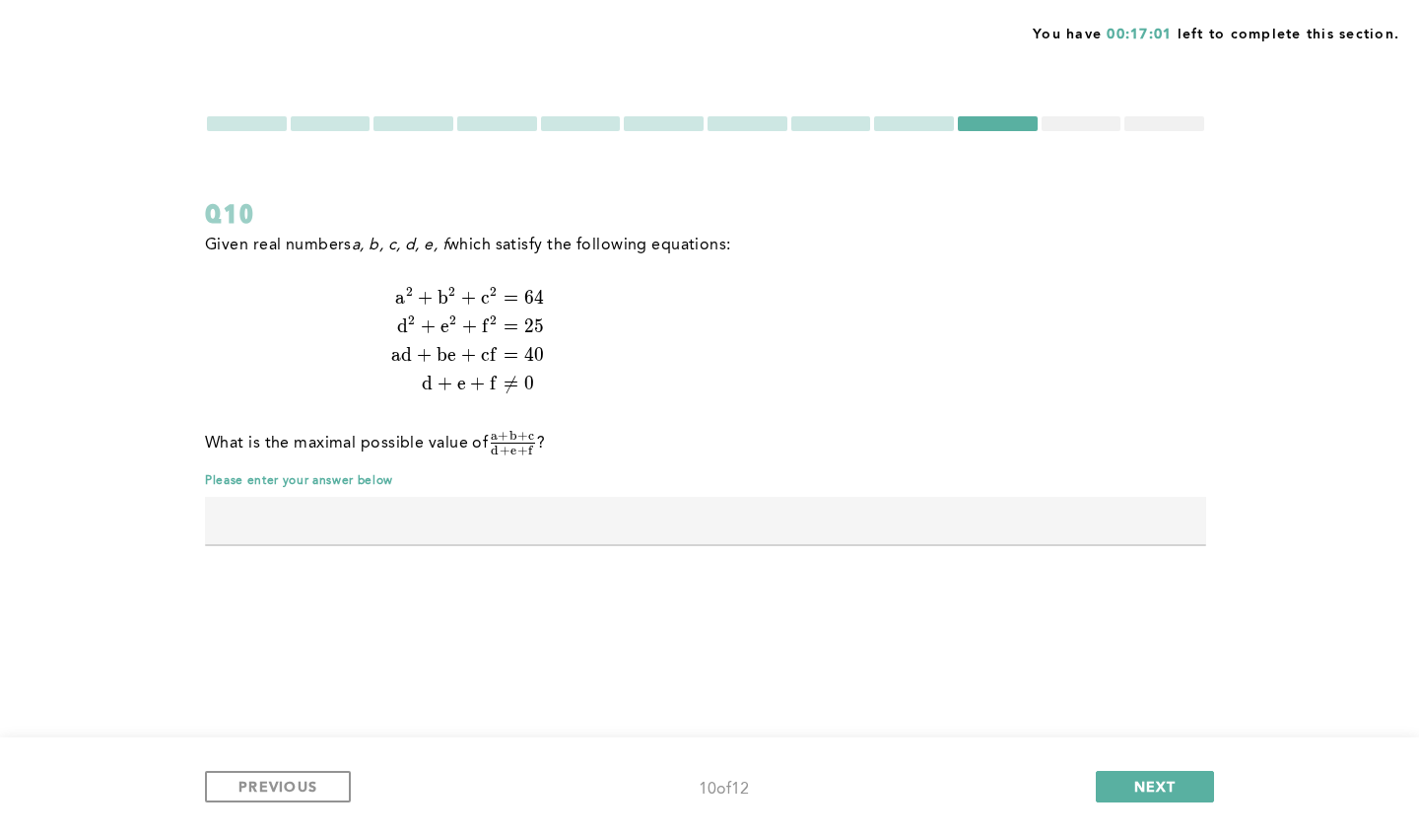
click at [1078, 125] on div at bounding box center [1082, 123] width 80 height 15
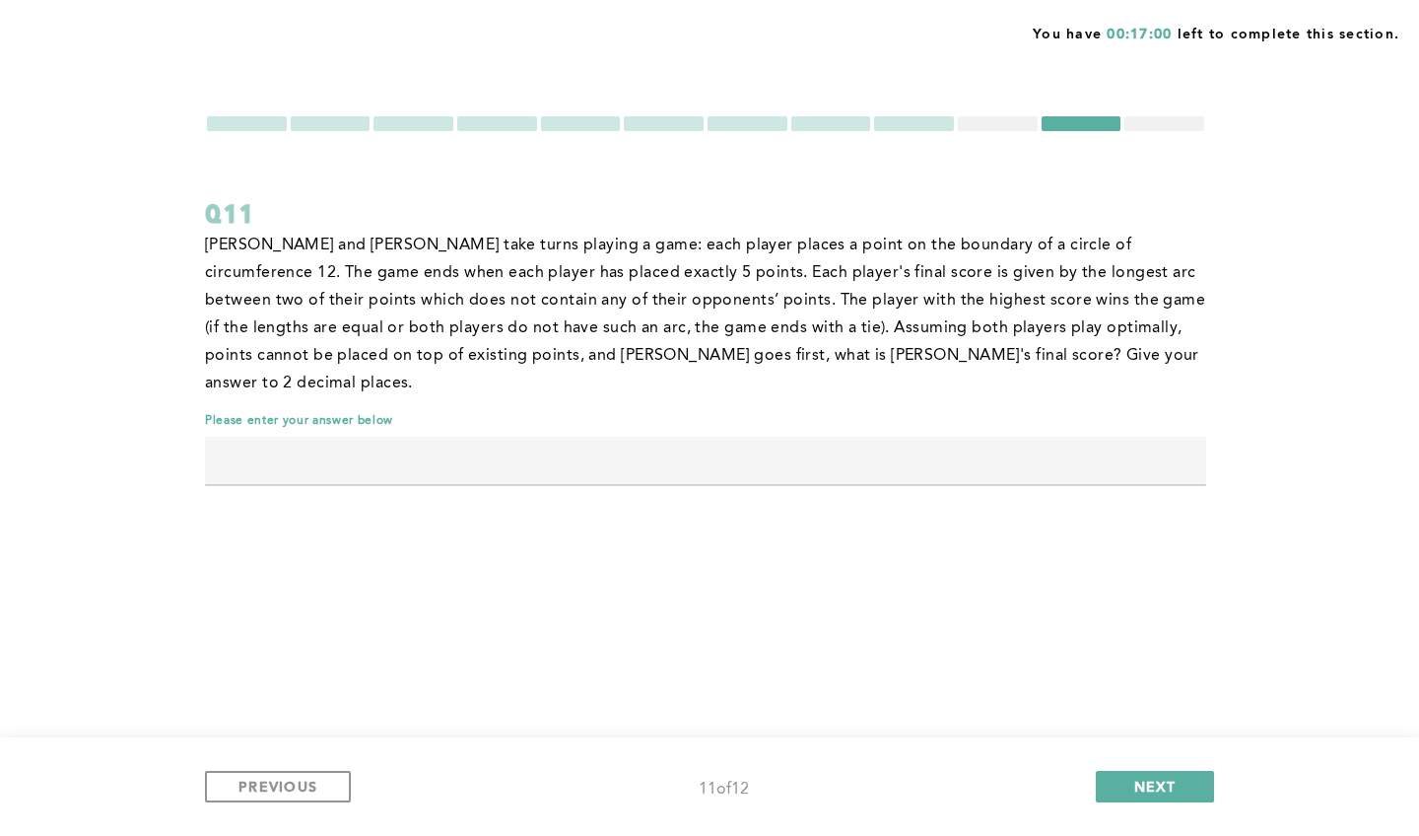
click at [1160, 124] on div at bounding box center [1164, 123] width 80 height 15
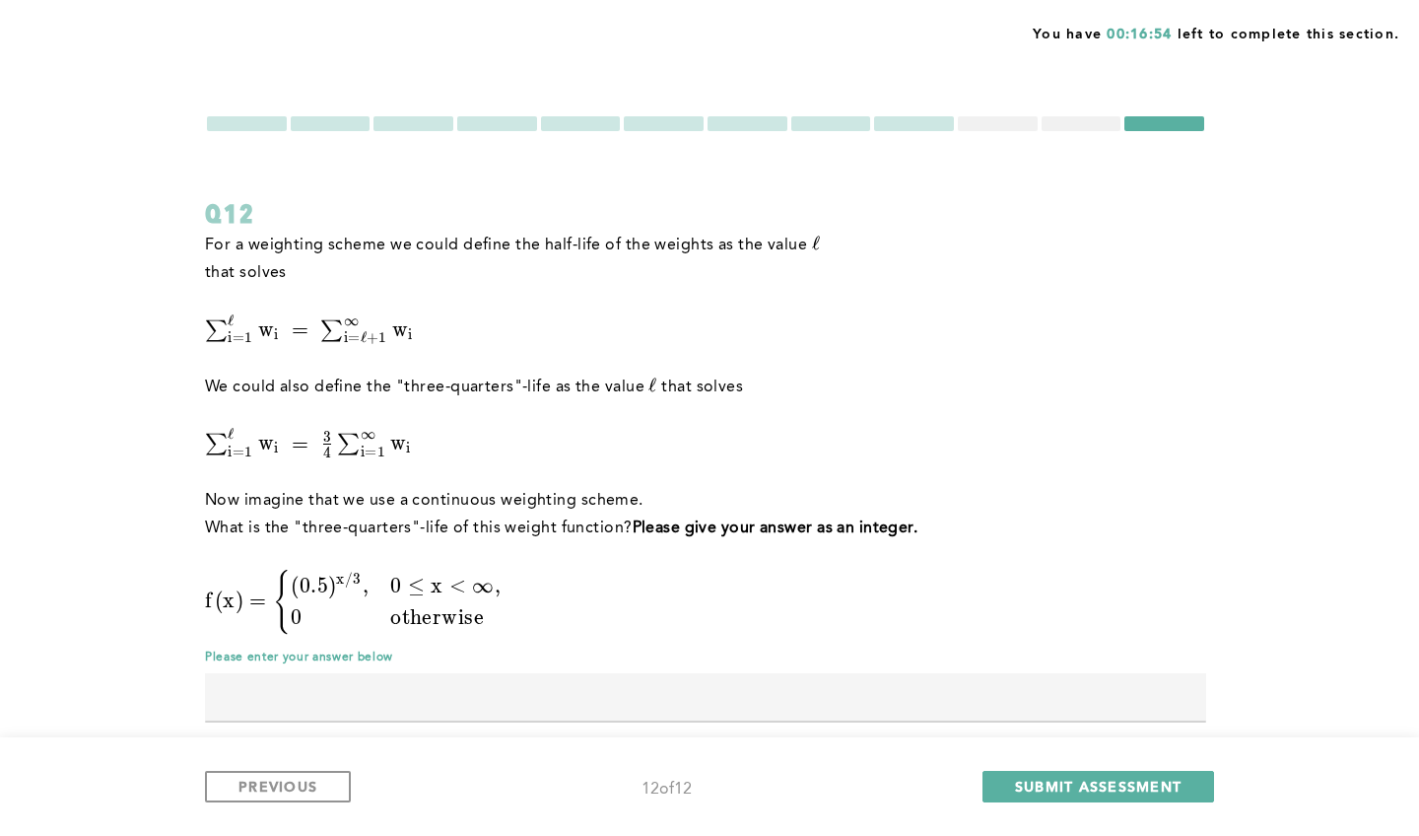
scroll to position [33, 0]
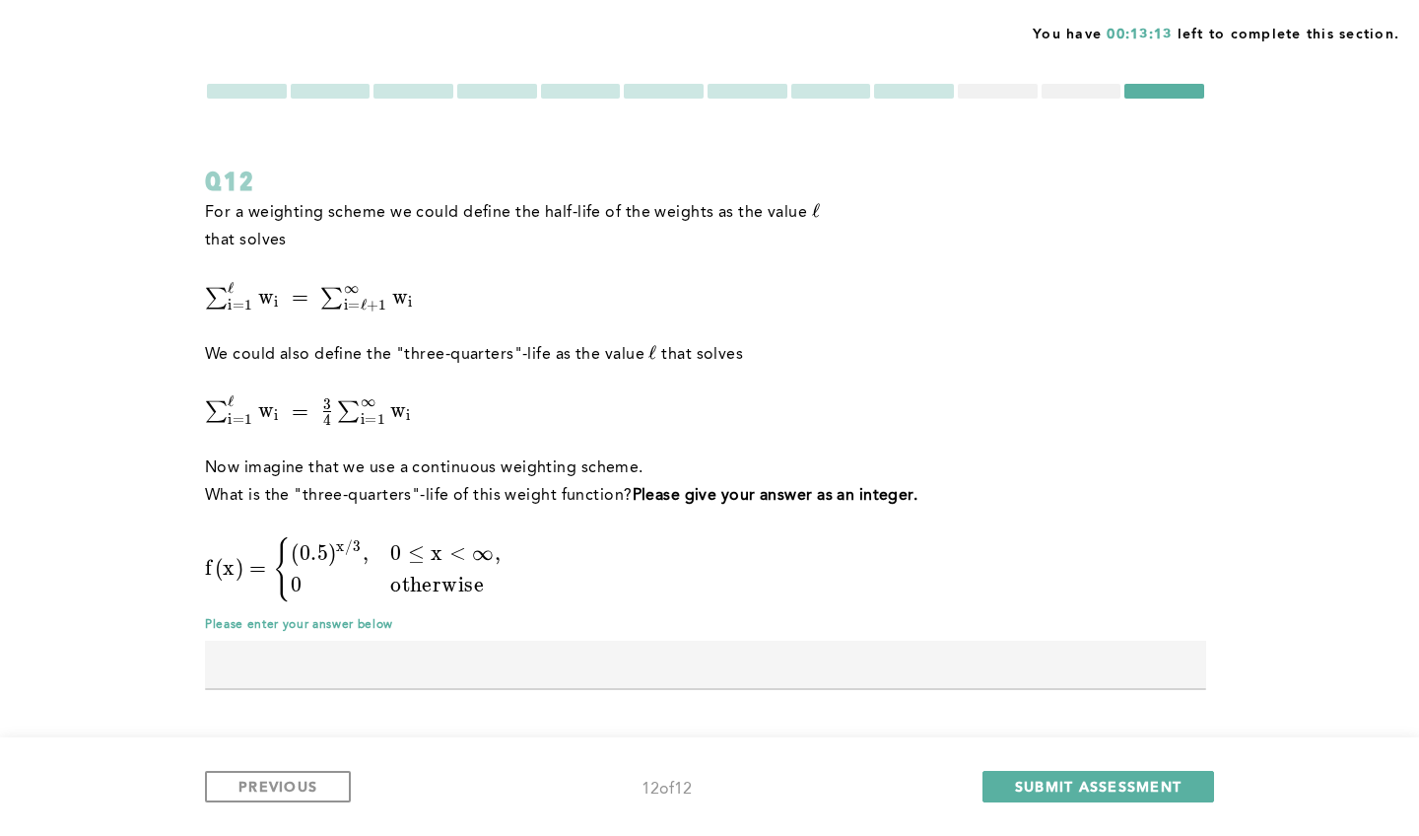
click at [310, 688] on div at bounding box center [705, 689] width 1001 height 2
click at [310, 674] on input "text" at bounding box center [705, 664] width 1001 height 47
type input "6"
click at [994, 91] on div at bounding box center [998, 91] width 80 height 15
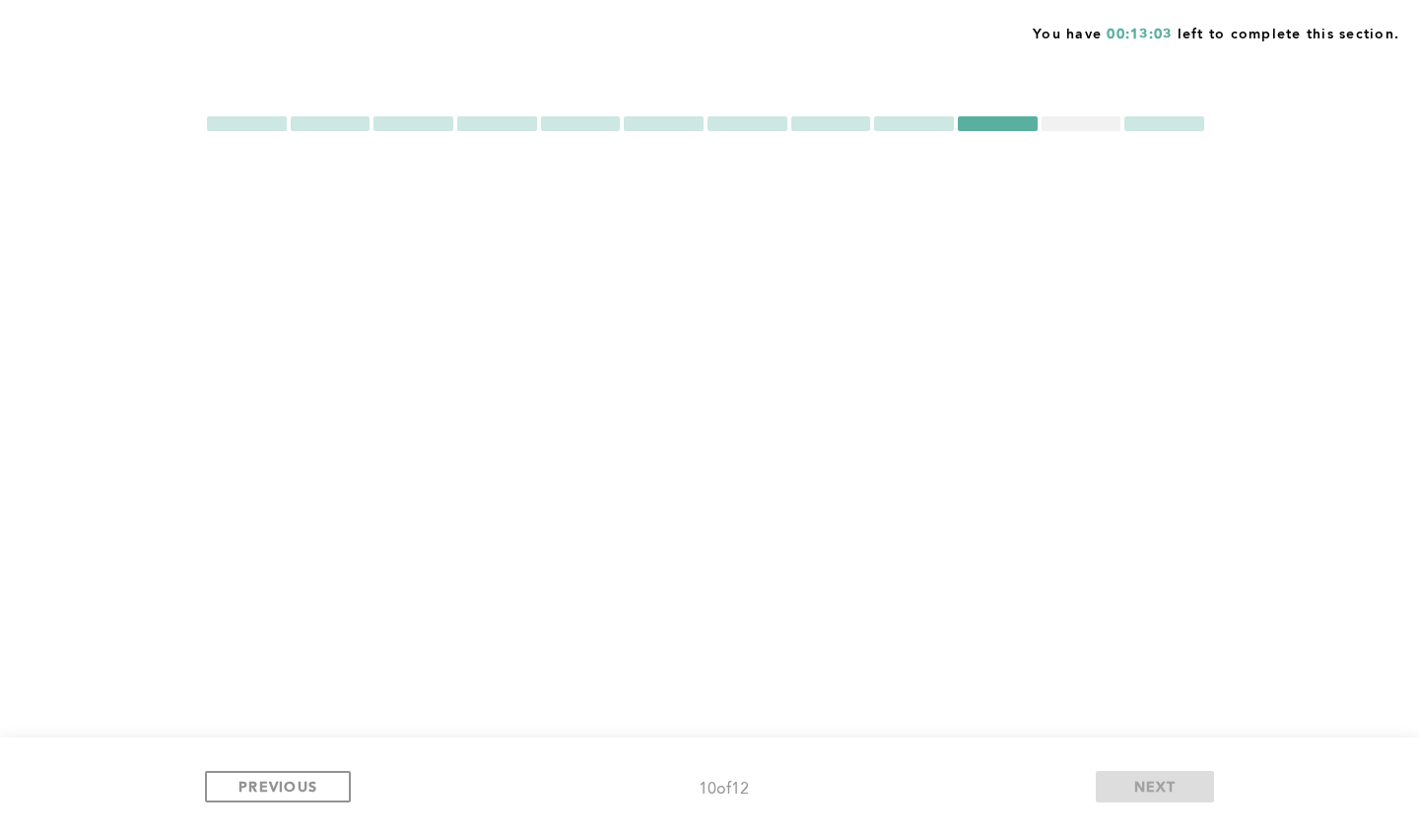
scroll to position [0, 0]
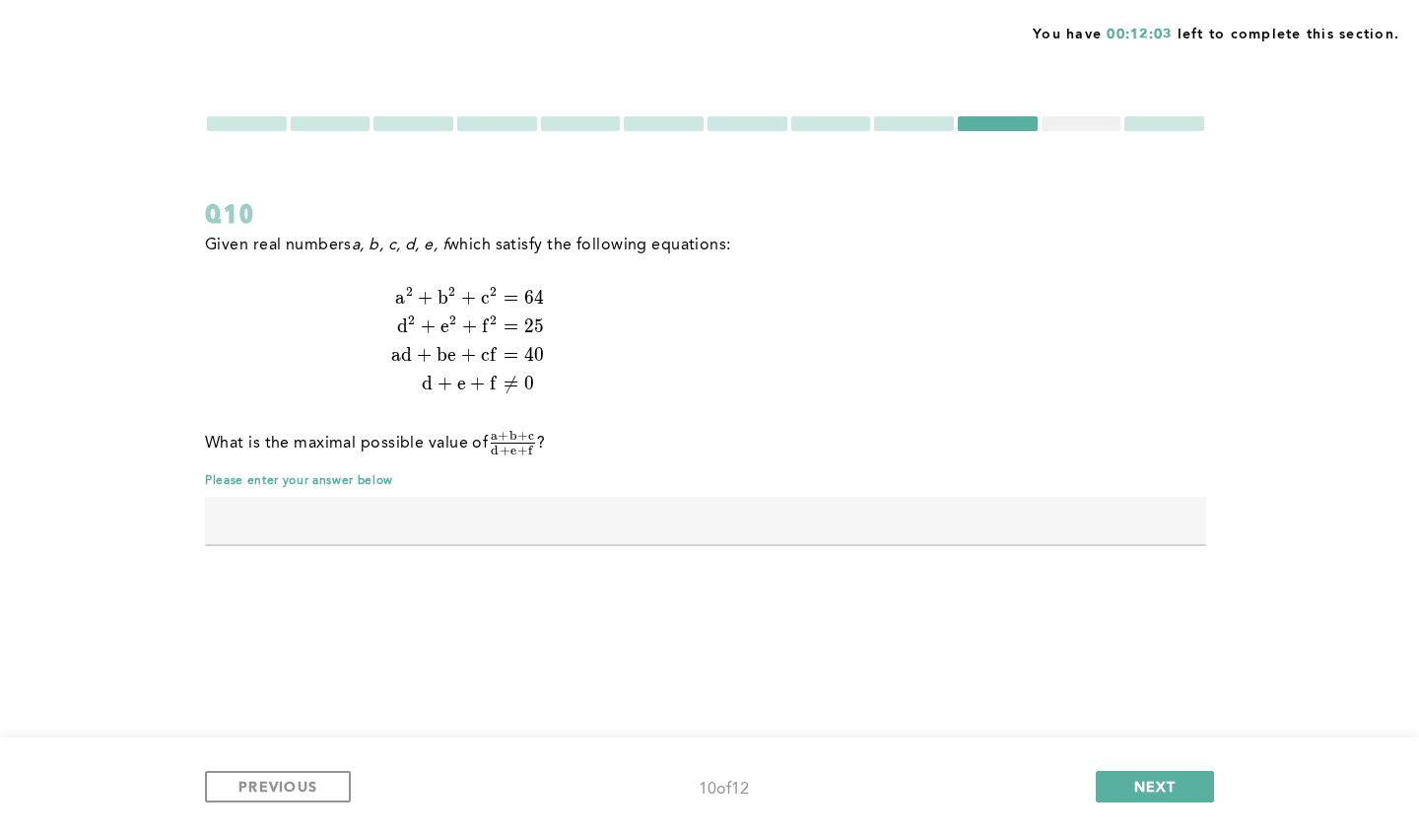
click at [1078, 130] on div at bounding box center [1082, 123] width 80 height 15
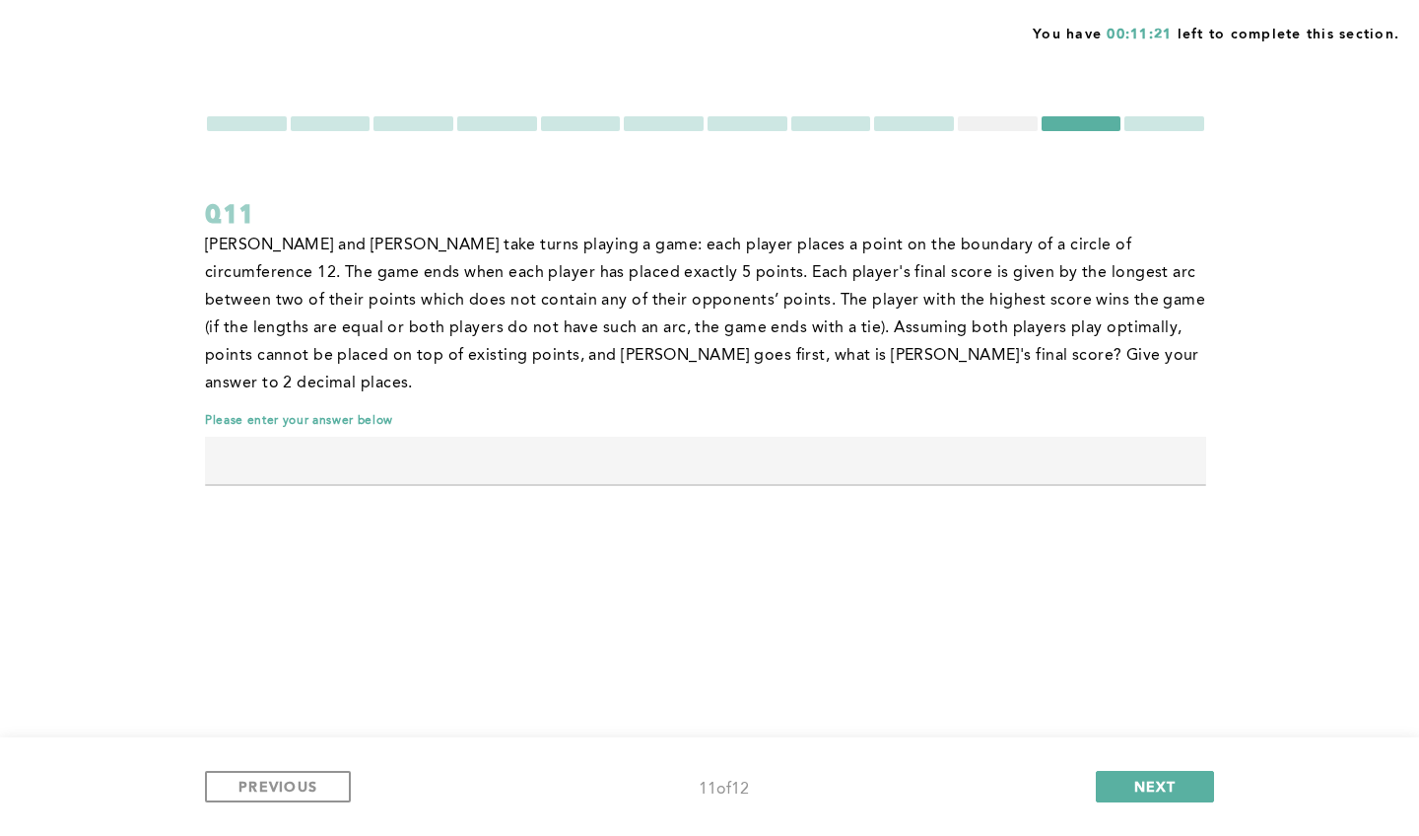
click at [993, 122] on div at bounding box center [998, 123] width 80 height 15
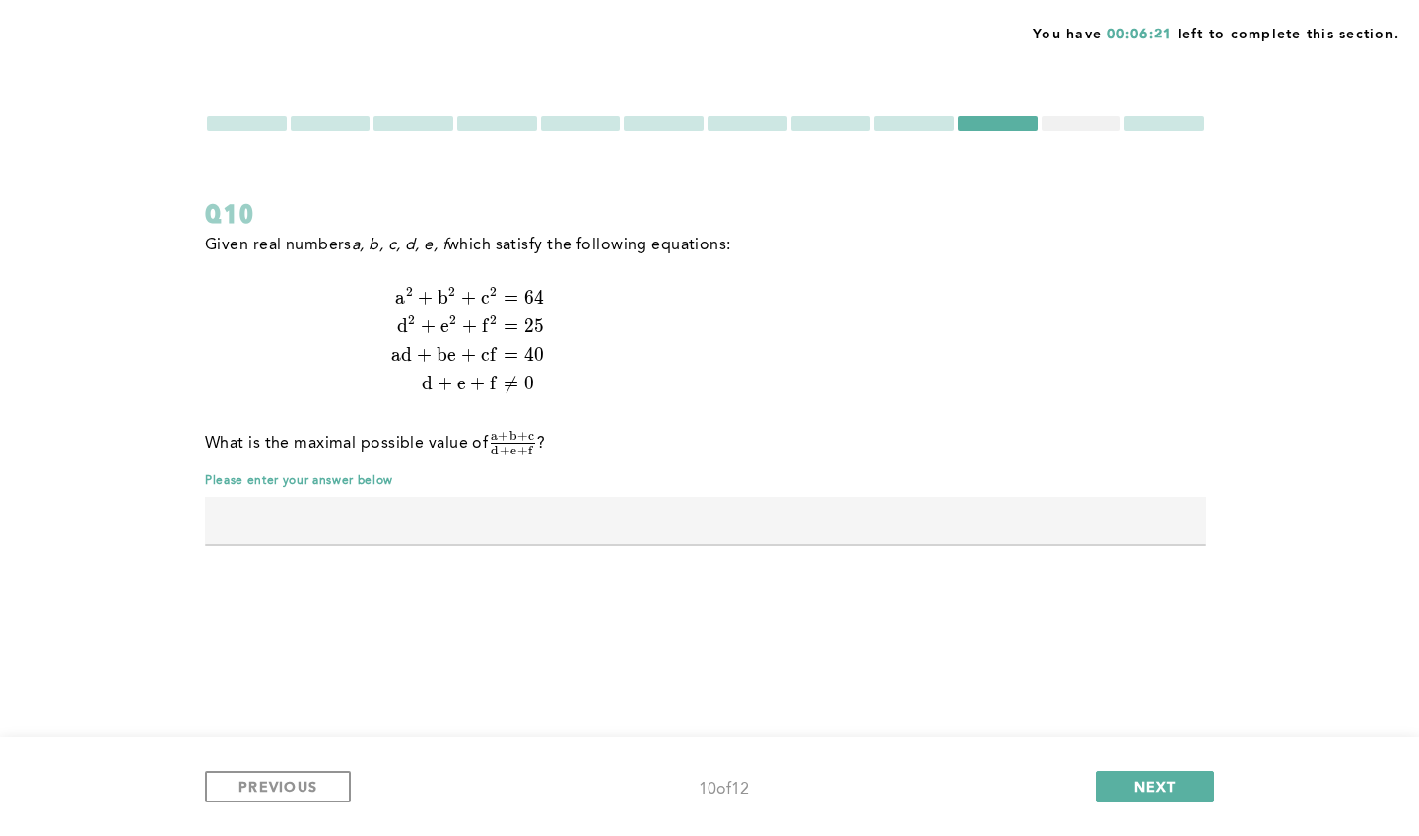
click at [357, 515] on input "text" at bounding box center [705, 520] width 1001 height 47
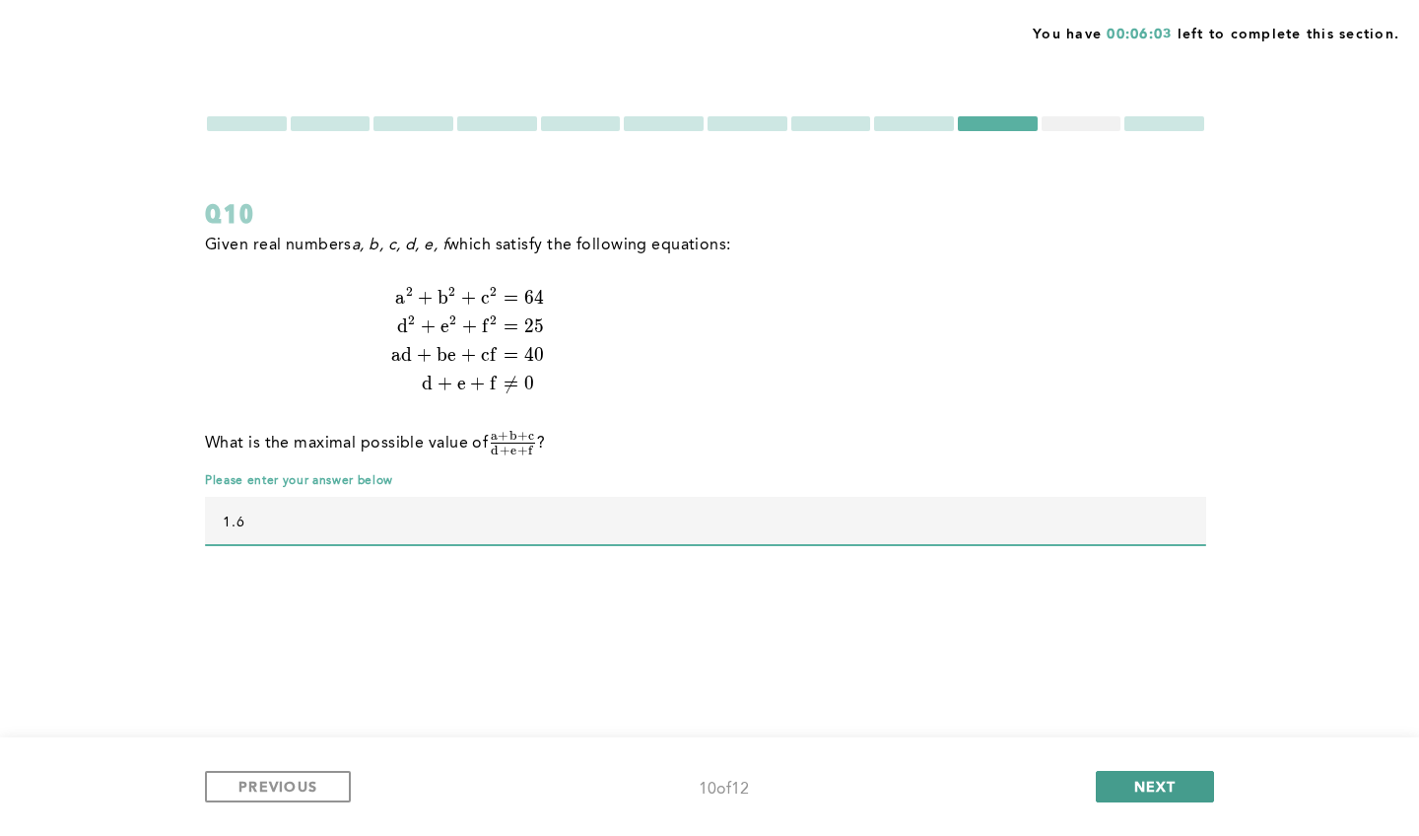
type input "1.6"
click at [1105, 785] on button "NEXT" at bounding box center [1155, 787] width 118 height 32
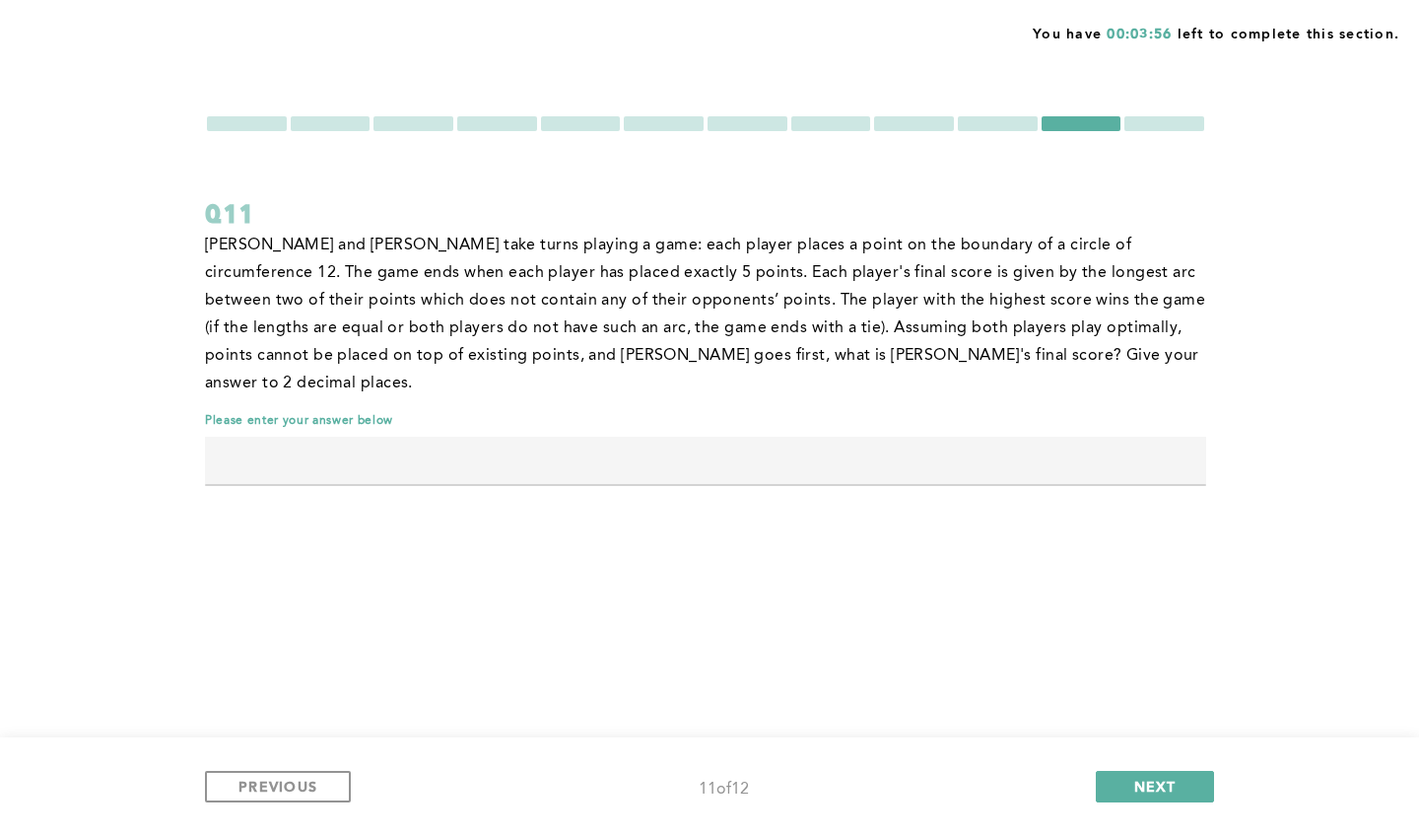
click at [614, 437] on input "text" at bounding box center [705, 460] width 1001 height 47
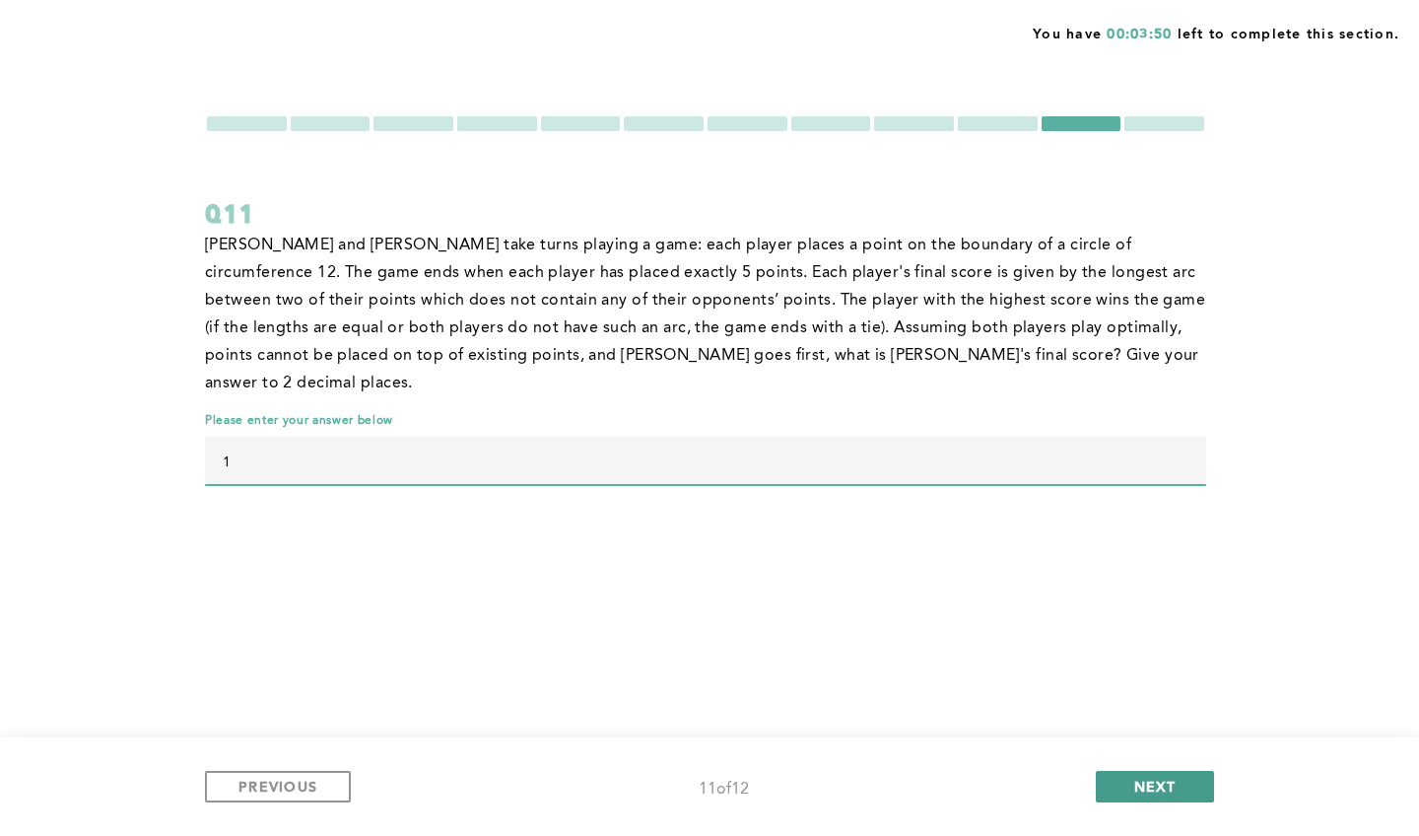
type input "1"
click at [1137, 781] on span "NEXT" at bounding box center [1155, 786] width 42 height 19
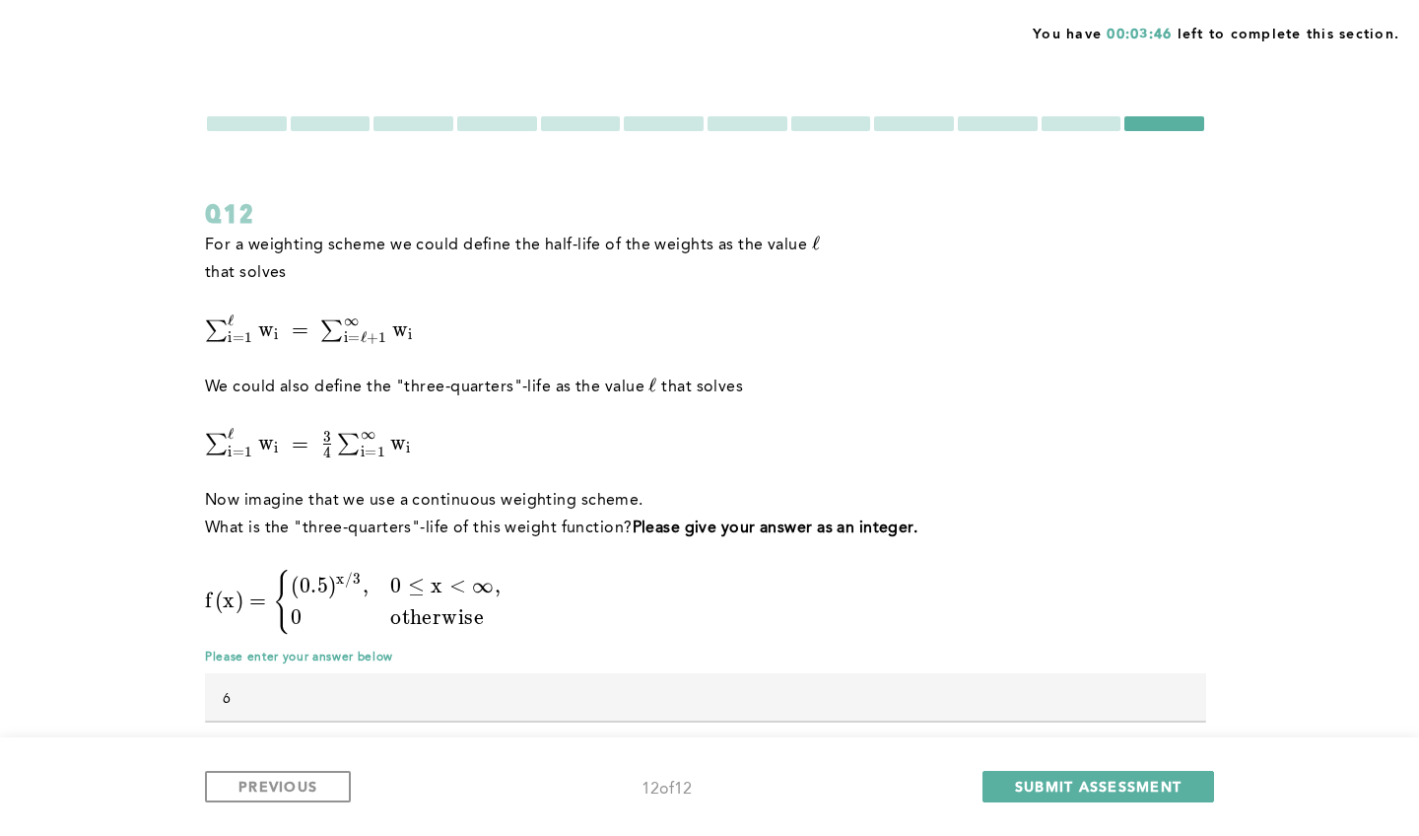
click at [1098, 126] on div at bounding box center [1082, 123] width 80 height 15
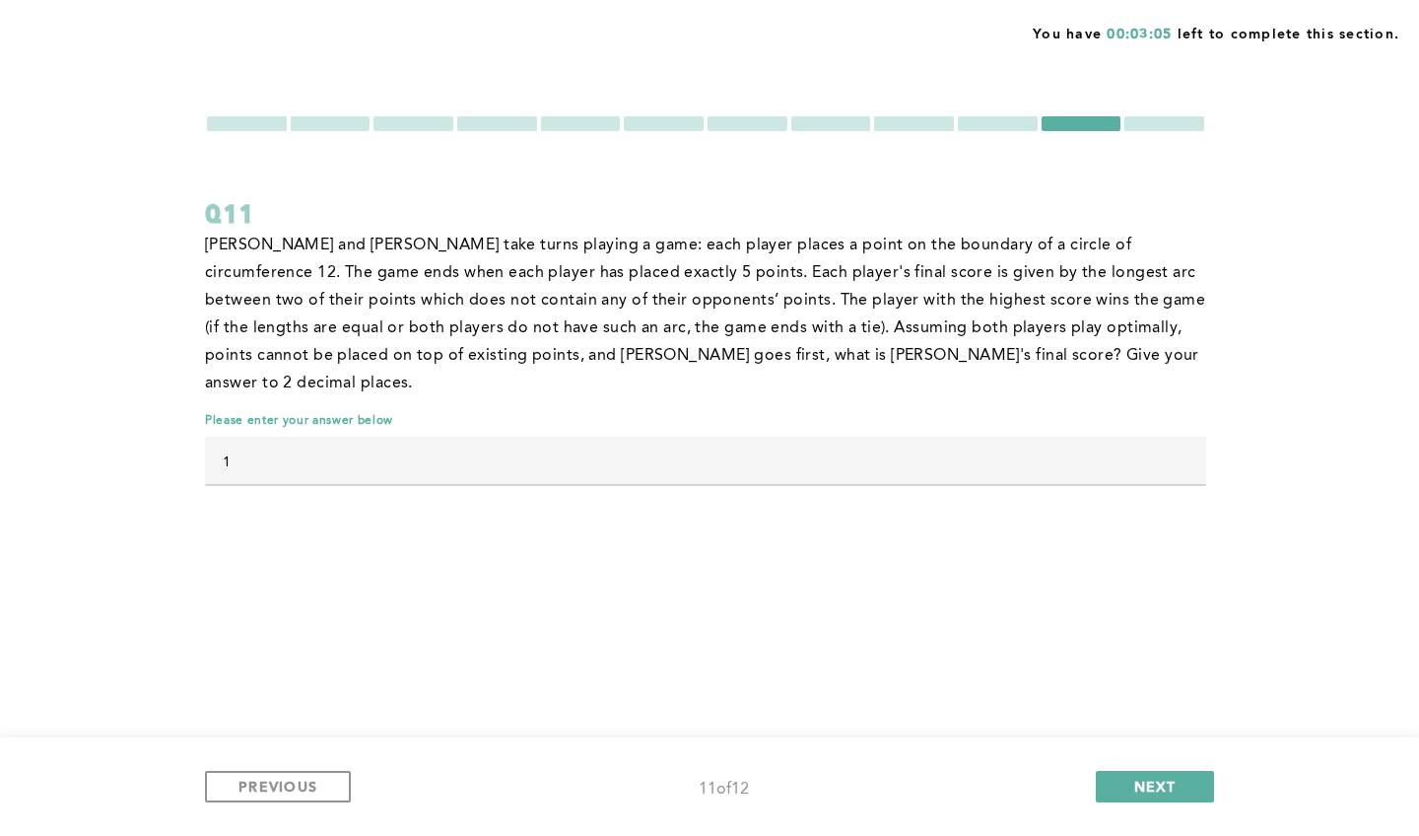
click at [1139, 803] on div "PREVIOUS 11 of 12 NEXT" at bounding box center [709, 786] width 1419 height 99
click at [1147, 769] on div "PREVIOUS 11 of 12 NEXT" at bounding box center [709, 786] width 1419 height 99
click at [1146, 777] on span "NEXT" at bounding box center [1155, 786] width 42 height 19
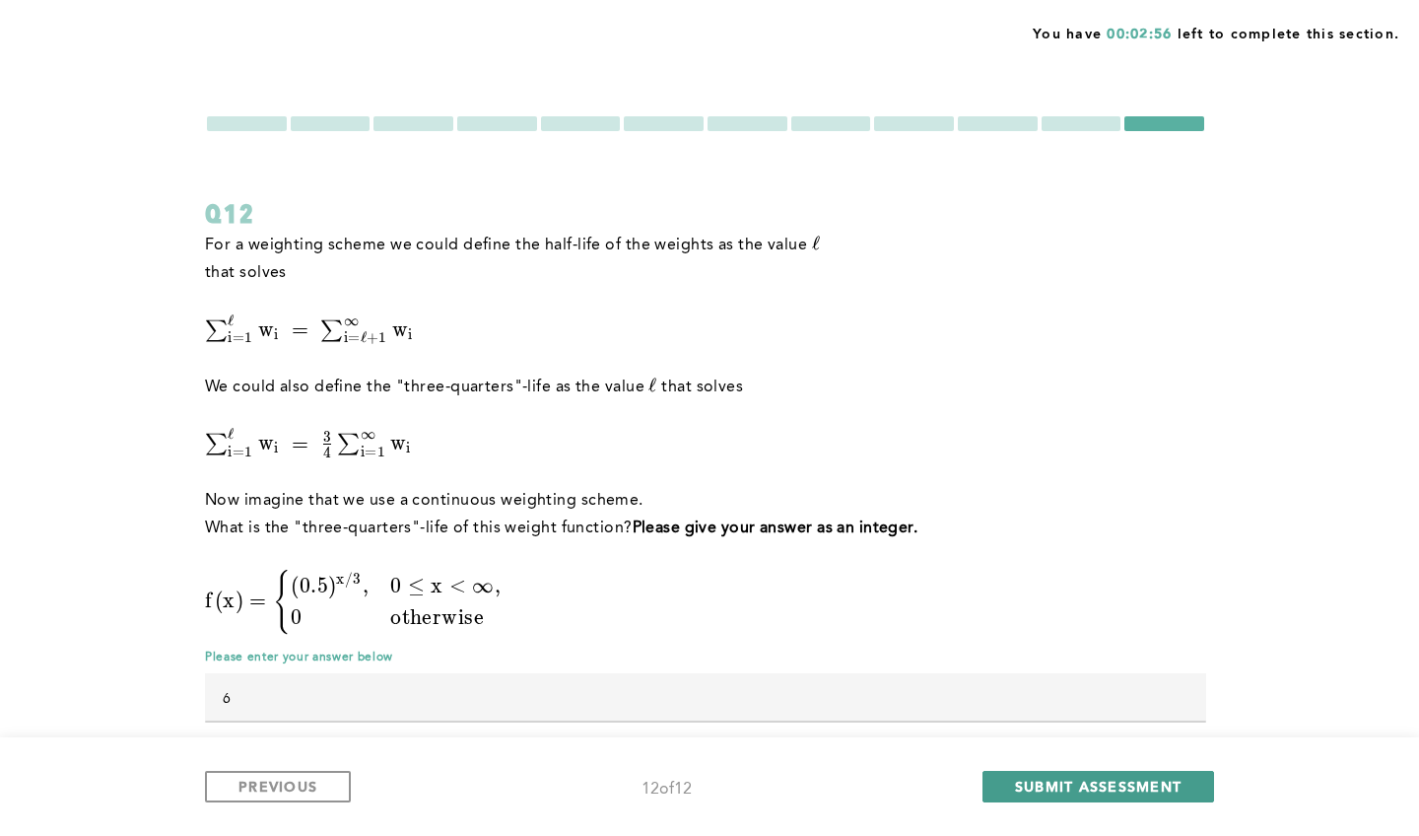
click at [1043, 794] on span "SUBMIT ASSESSMENT" at bounding box center [1098, 786] width 167 height 19
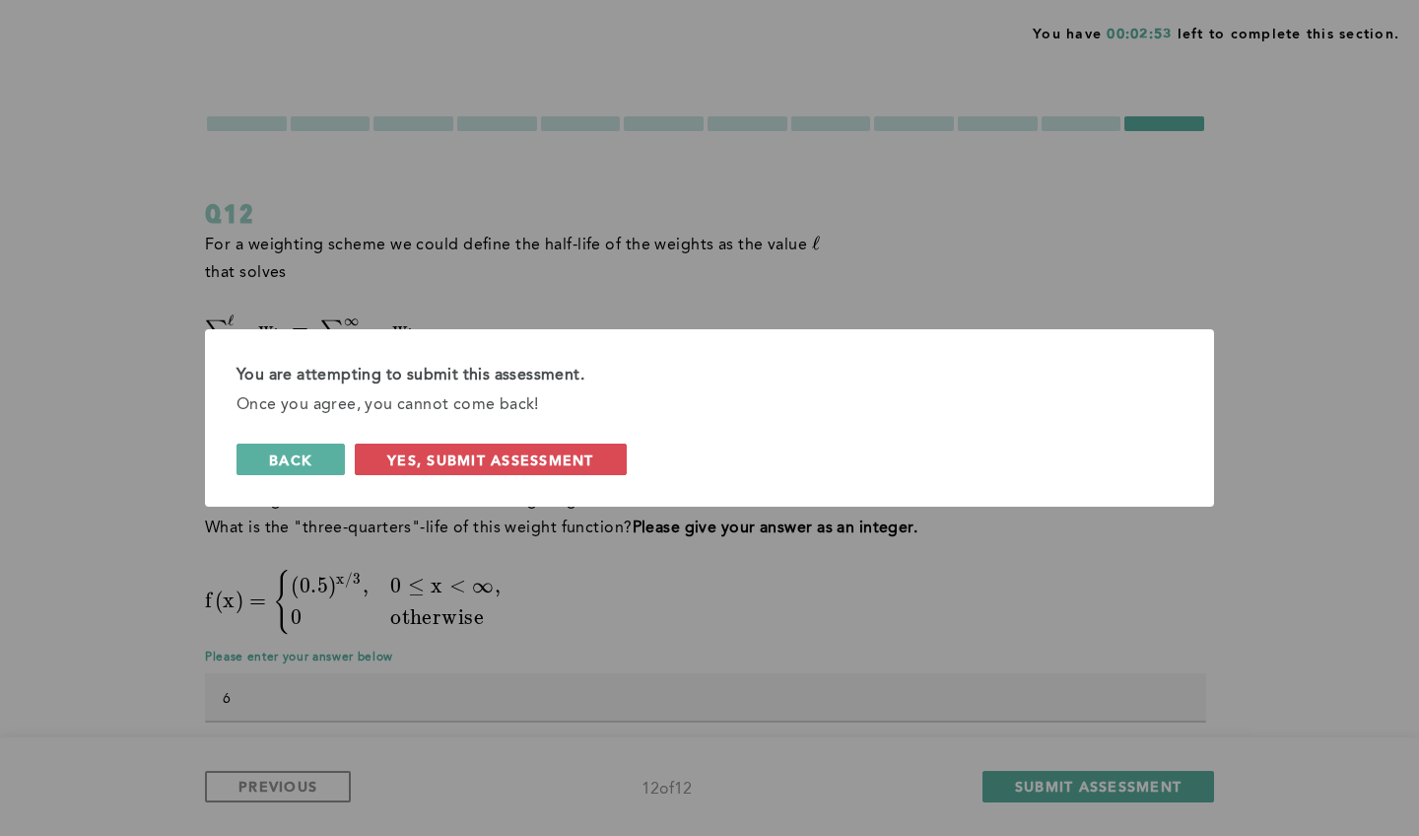
click at [292, 465] on span "back" at bounding box center [290, 459] width 43 height 19
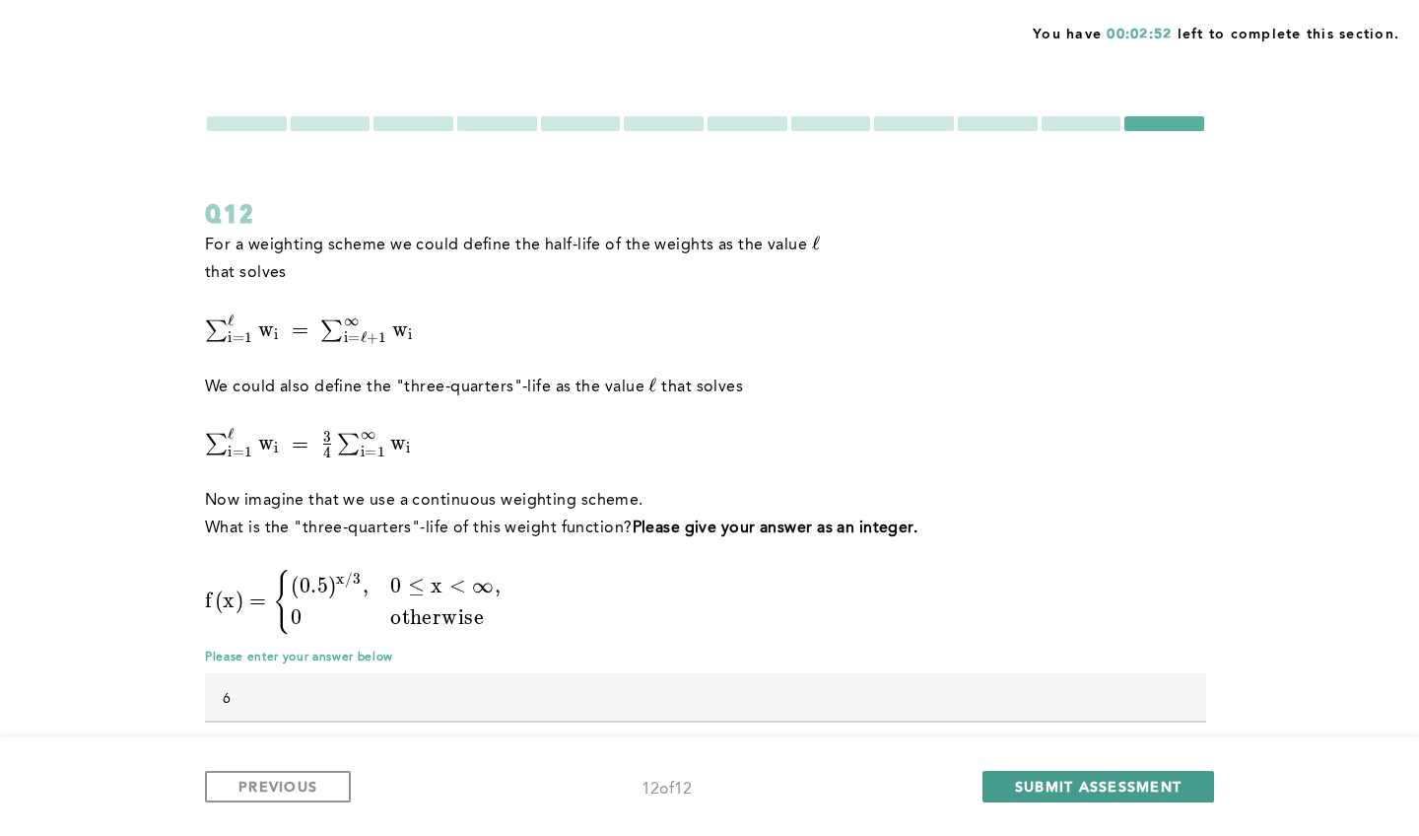
click at [1042, 788] on span "SUBMIT ASSESSMENT" at bounding box center [1098, 786] width 167 height 19
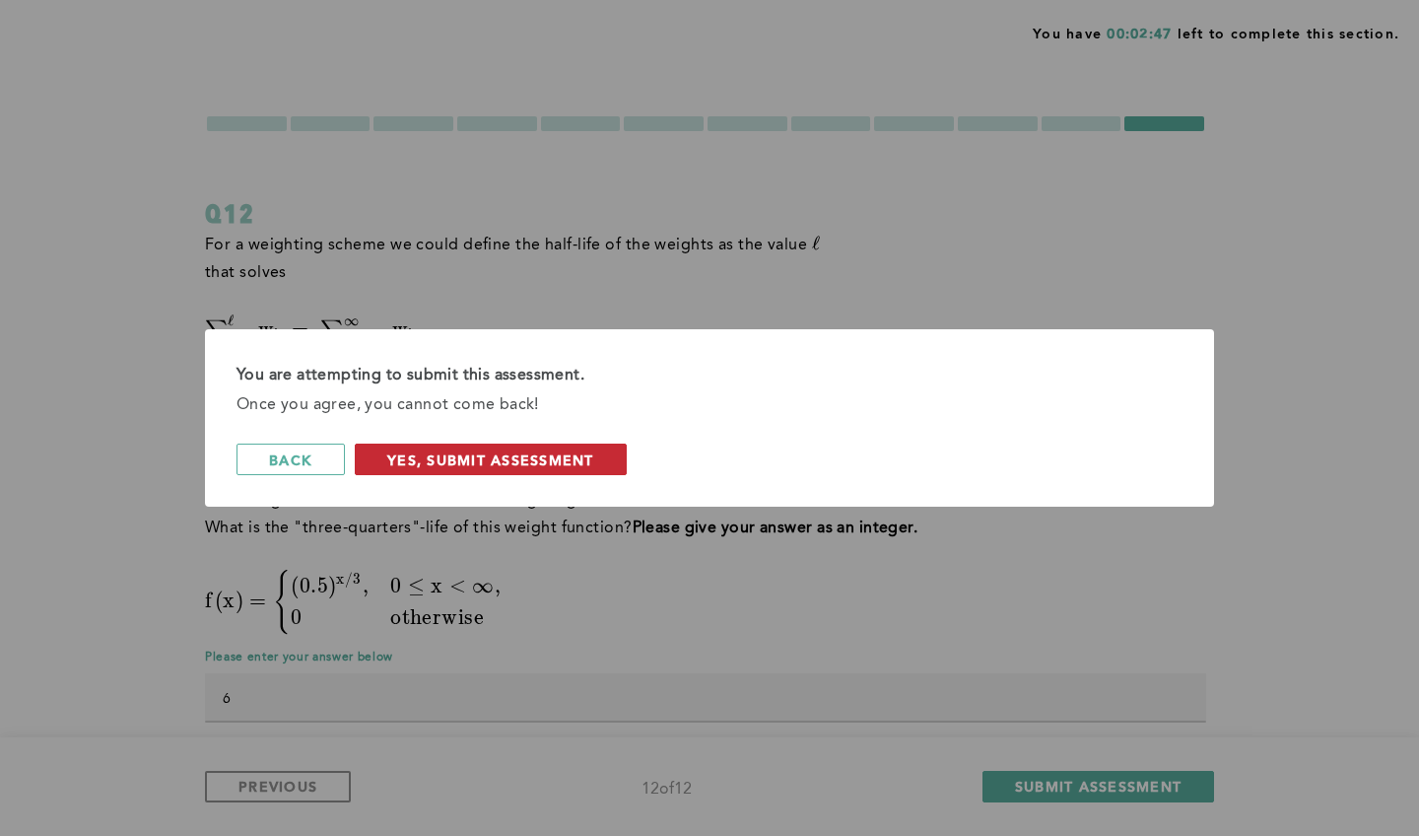
click at [553, 453] on span "Yes, Submit Assessment" at bounding box center [490, 459] width 207 height 19
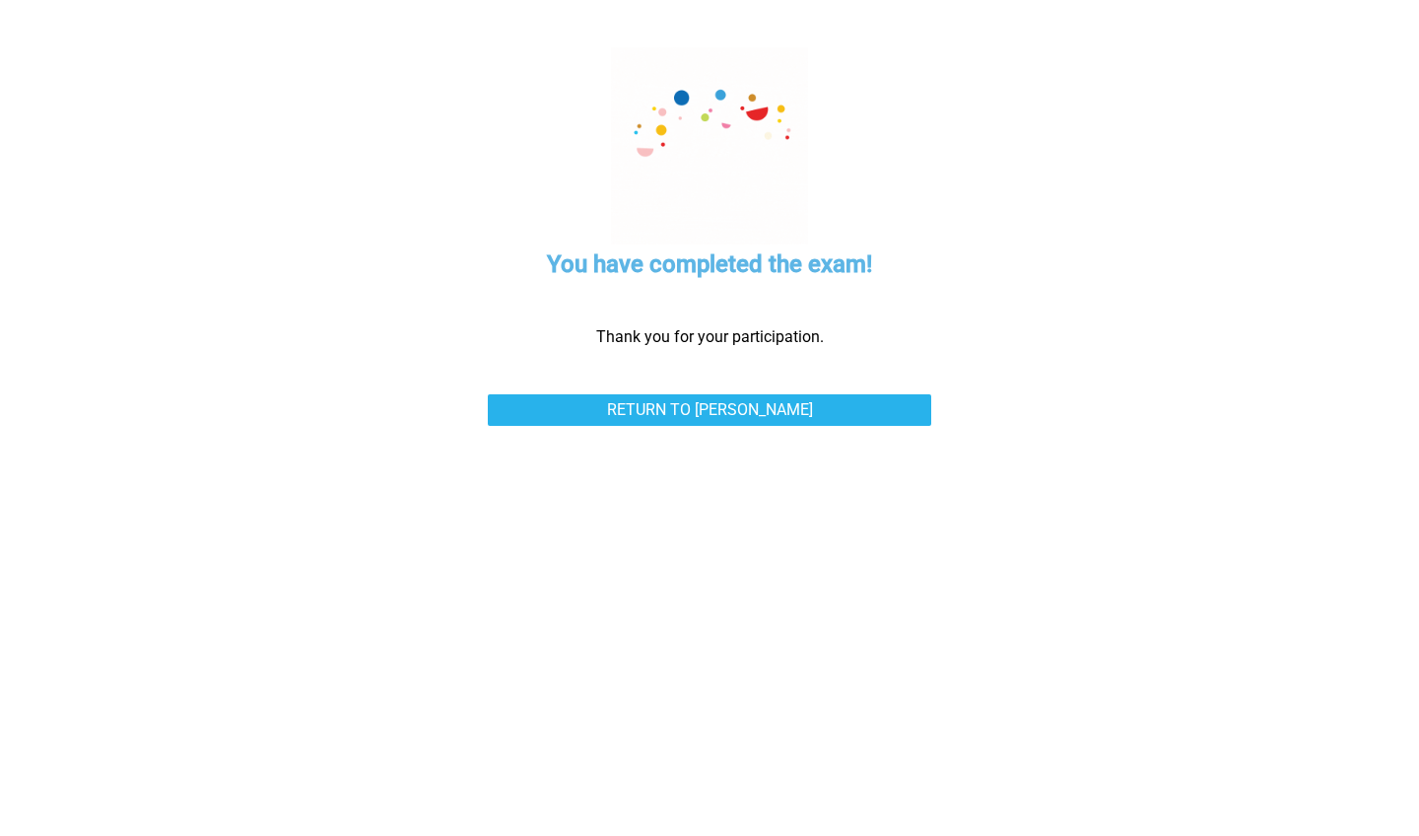
click at [736, 380] on div "You have completed the exam! Thank you for your participation. Return to [PERSO…" at bounding box center [710, 418] width 1084 height 836
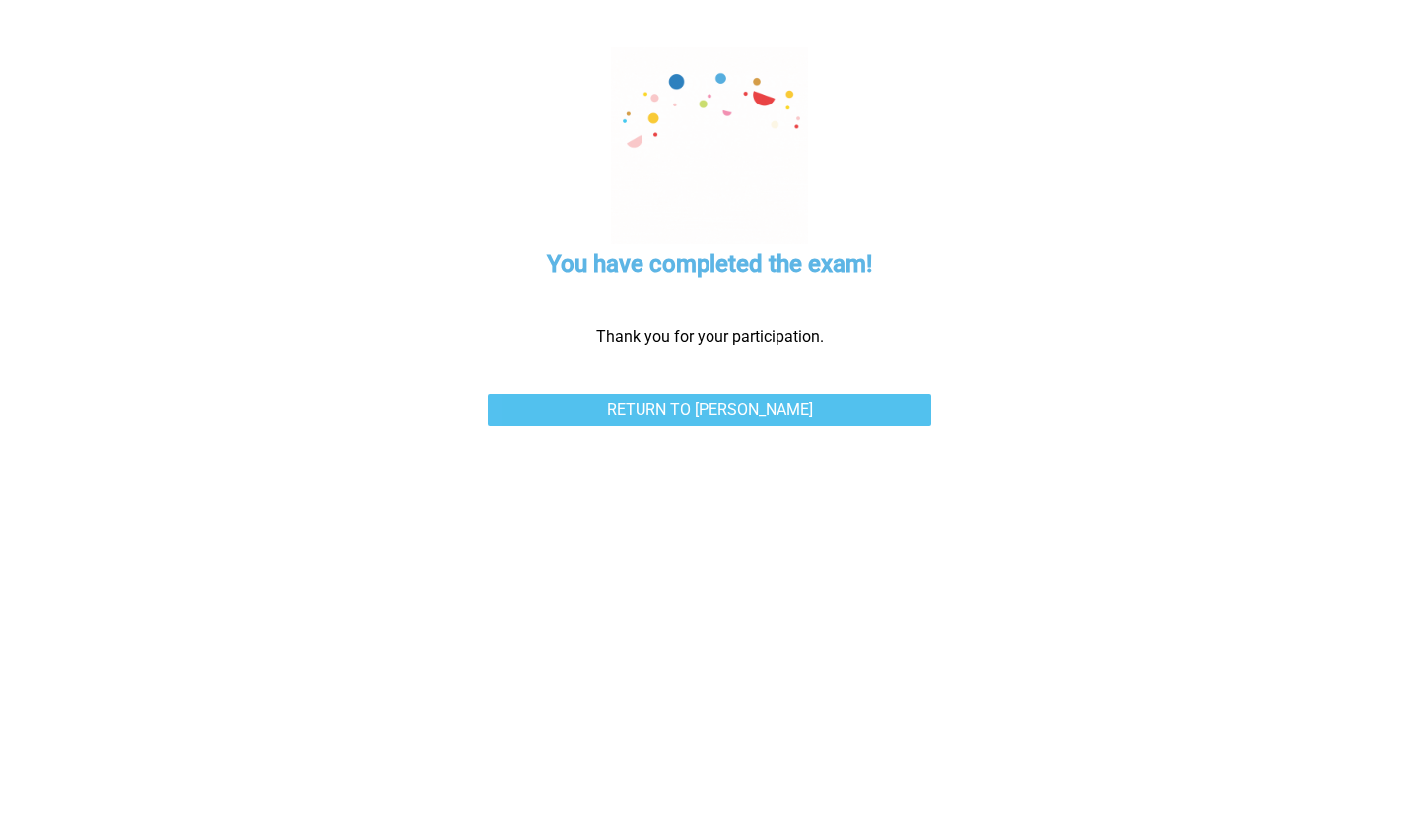
click at [715, 402] on link "Return to [PERSON_NAME]" at bounding box center [709, 410] width 443 height 32
